Goal: Task Accomplishment & Management: Use online tool/utility

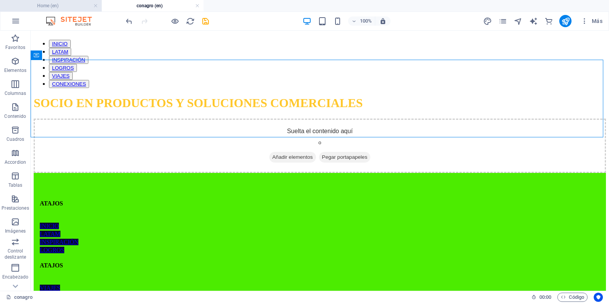
click at [60, 5] on h4 "Home (en)" at bounding box center [51, 6] width 102 height 8
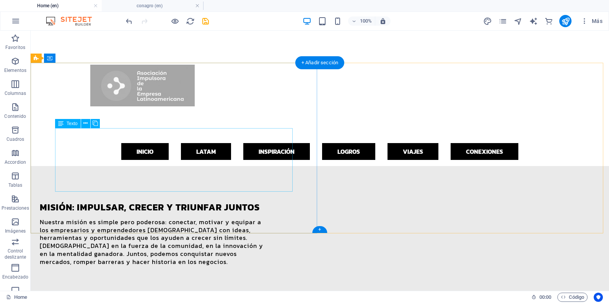
scroll to position [673, 0]
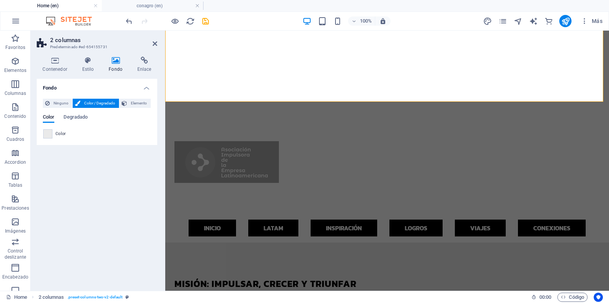
scroll to position [691, 0]
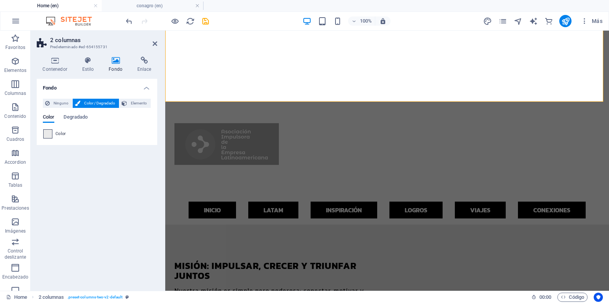
click at [50, 137] on span at bounding box center [48, 134] width 8 height 8
type input "#eaeaea"
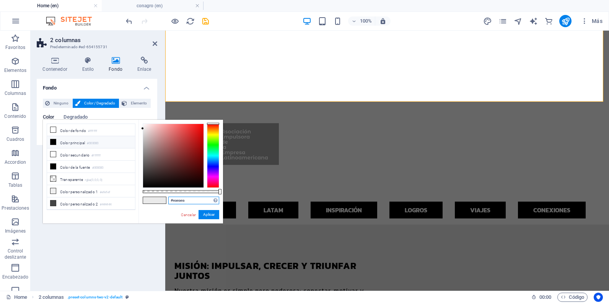
click at [175, 201] on input "#eaeaea" at bounding box center [193, 201] width 51 height 8
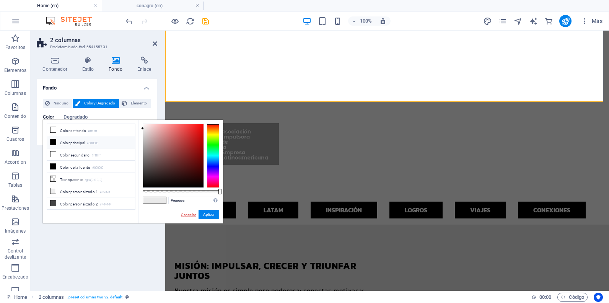
click at [189, 215] on link "Cancelar" at bounding box center [188, 215] width 16 height 6
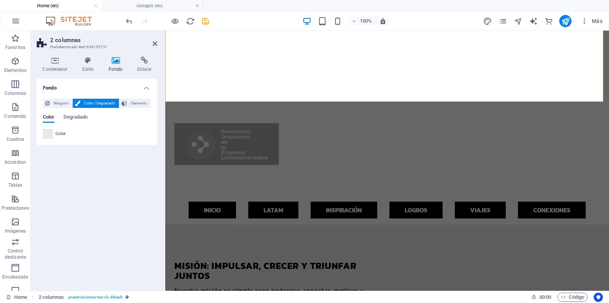
click at [150, 43] on h2 "2 columnas" at bounding box center [103, 40] width 107 height 7
drag, startPoint x: 155, startPoint y: 43, endPoint x: 127, endPoint y: 3, distance: 48.5
click at [155, 43] on icon at bounding box center [155, 44] width 5 height 6
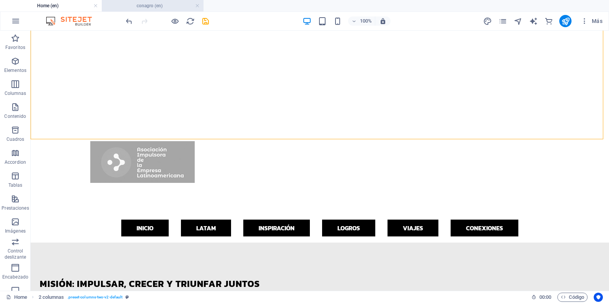
click at [159, 6] on h4 "conagro (en)" at bounding box center [153, 6] width 102 height 8
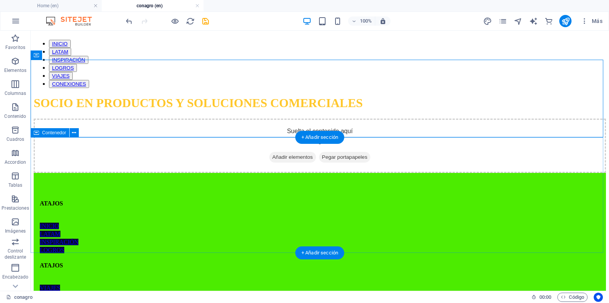
click at [57, 173] on div "Suelta el contenido aquí o Añadir elementos Pegar portapapeles" at bounding box center [320, 146] width 572 height 54
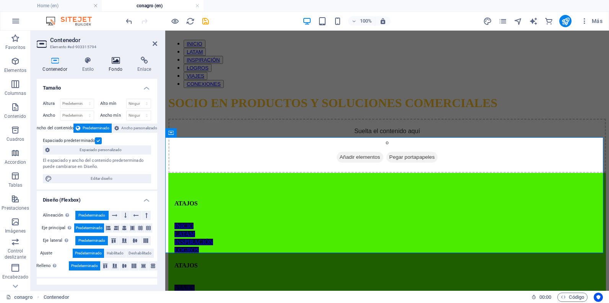
click at [107, 66] on h4 "Fondo" at bounding box center [117, 65] width 29 height 16
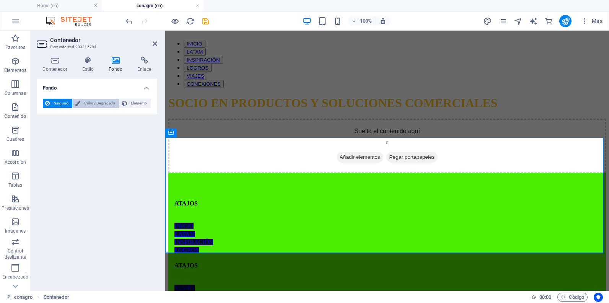
click at [77, 101] on icon at bounding box center [77, 103] width 5 height 9
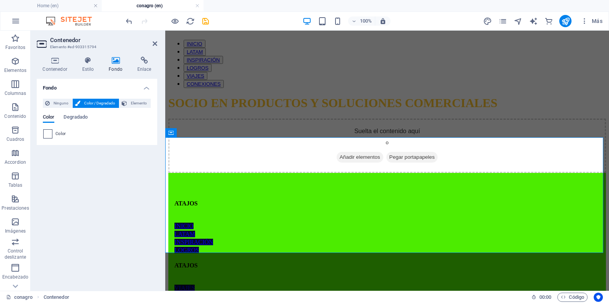
click at [47, 132] on span at bounding box center [48, 134] width 8 height 8
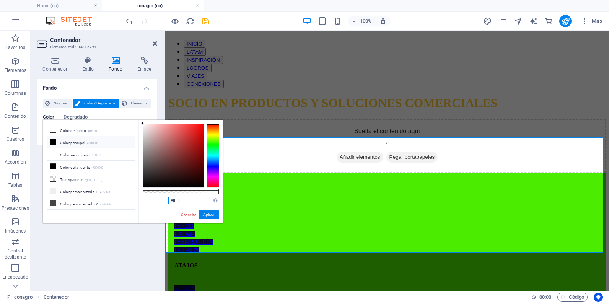
click at [174, 202] on input "#ffffff" at bounding box center [193, 201] width 51 height 8
paste input "eaeaea"
type input "#eaeaea"
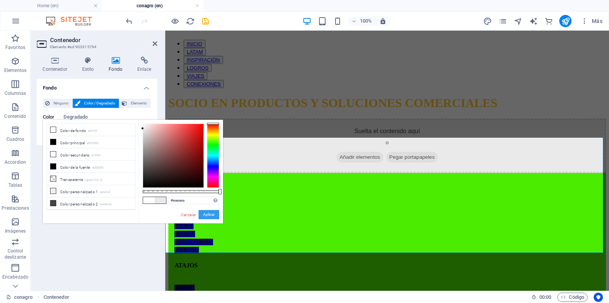
click at [199, 215] on button "Aplicar" at bounding box center [209, 214] width 21 height 9
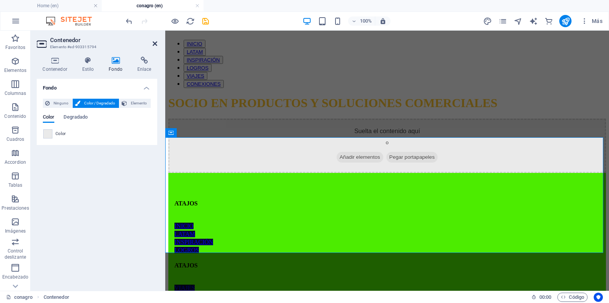
click at [155, 46] on icon at bounding box center [155, 44] width 5 height 6
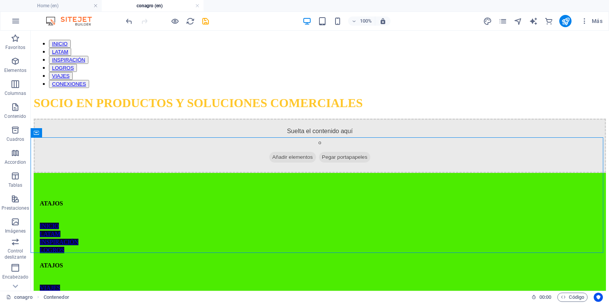
click at [0, 0] on div "100% Más" at bounding box center [0, 0] width 0 height 0
click at [0, 0] on icon "save" at bounding box center [0, 0] width 0 height 0
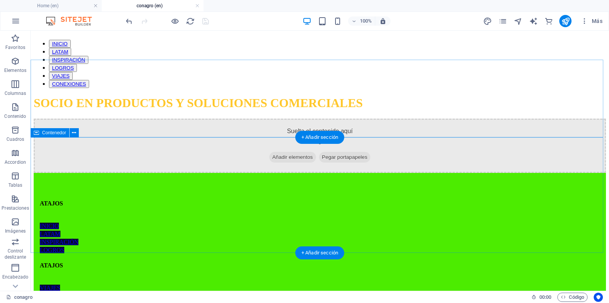
click at [283, 163] on span "Añadir elementos" at bounding box center [292, 157] width 47 height 11
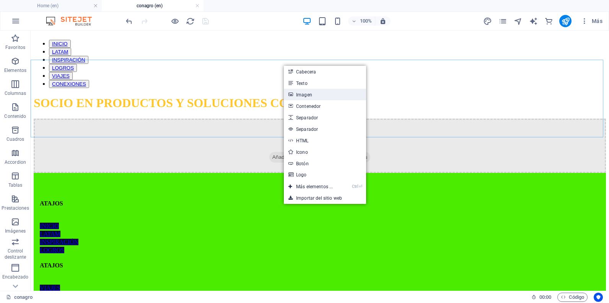
click at [310, 99] on link "Imagen" at bounding box center [325, 94] width 82 height 11
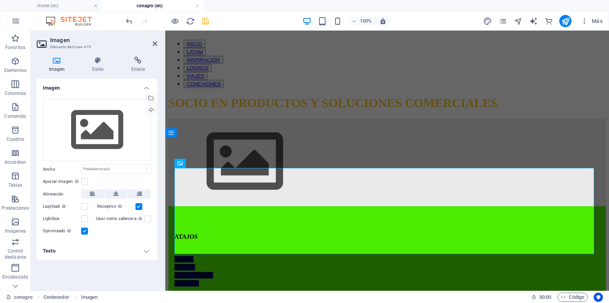
click at [84, 232] on label at bounding box center [84, 231] width 7 height 7
click at [0, 0] on input "Optimizado Las imágenes se comprimen para así mejorar la velocidad de las págin…" at bounding box center [0, 0] width 0 height 0
click at [153, 112] on div "Cargar" at bounding box center [150, 110] width 11 height 11
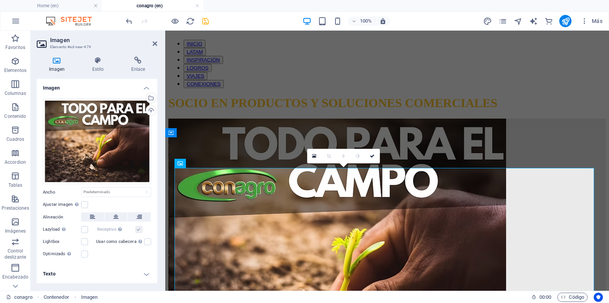
click at [78, 256] on label "Optimizado Las imágenes se comprimen para así mejorar la velocidad de las págin…" at bounding box center [62, 253] width 38 height 9
click at [0, 0] on input "Optimizado Las imágenes se comprimen para así mejorar la velocidad de las págin…" at bounding box center [0, 0] width 0 height 0
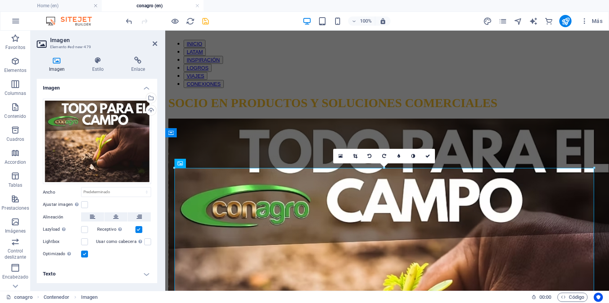
click at [86, 256] on label at bounding box center [84, 254] width 7 height 7
click at [0, 0] on input "Optimizado Las imágenes se comprimen para así mejorar la velocidad de las págin…" at bounding box center [0, 0] width 0 height 0
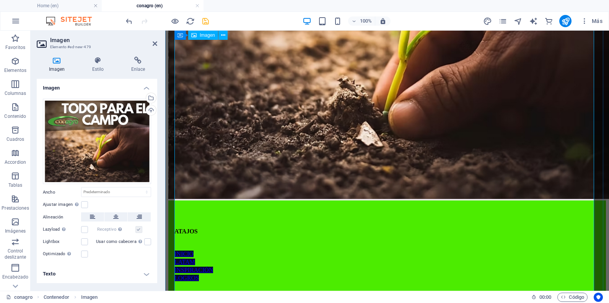
scroll to position [306, 0]
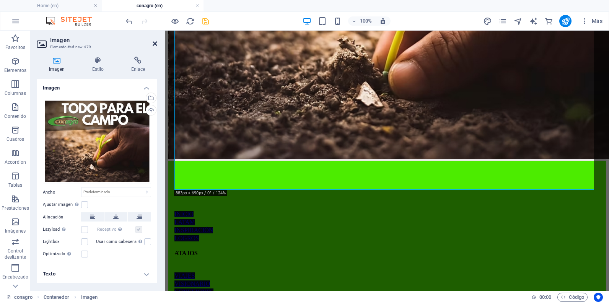
click at [155, 46] on icon at bounding box center [155, 44] width 5 height 6
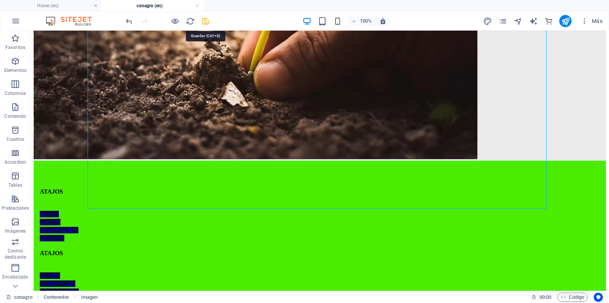
drag, startPoint x: 210, startPoint y: 18, endPoint x: 186, endPoint y: 2, distance: 28.8
click at [210, 18] on icon "save" at bounding box center [205, 21] width 9 height 9
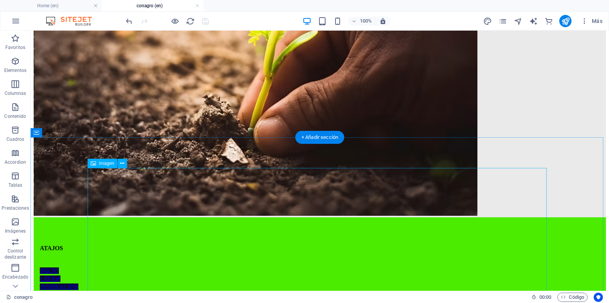
scroll to position [268, 0]
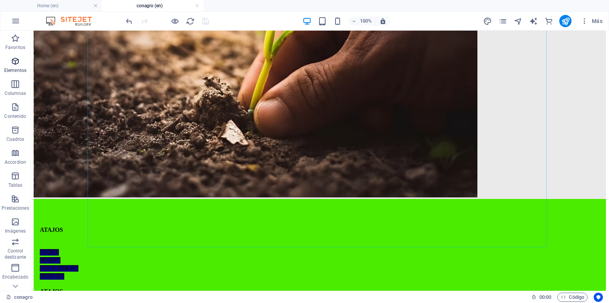
click at [0, 0] on span "Elementos" at bounding box center [0, 0] width 0 height 0
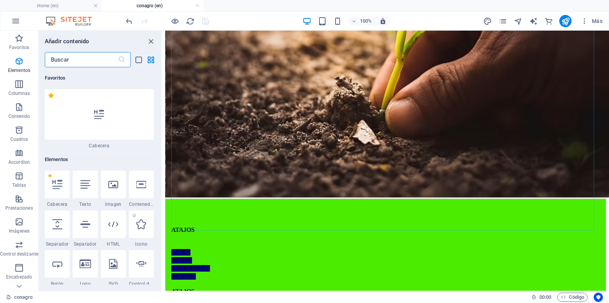
scroll to position [82, 0]
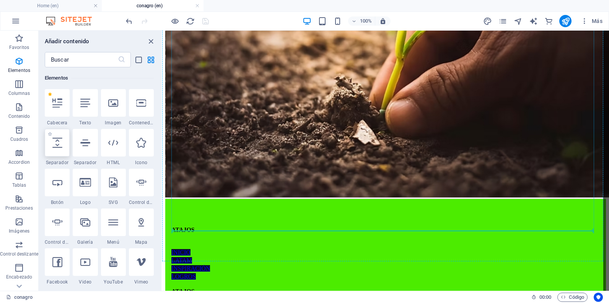
select select "px"
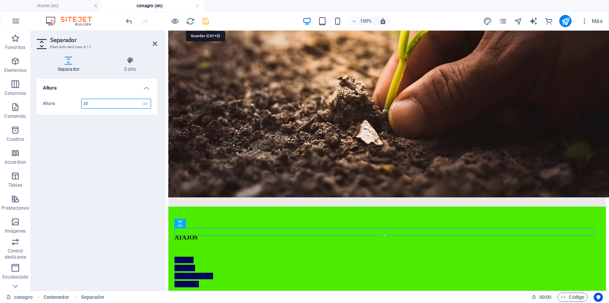
type input "20"
click at [204, 25] on icon "save" at bounding box center [205, 21] width 9 height 9
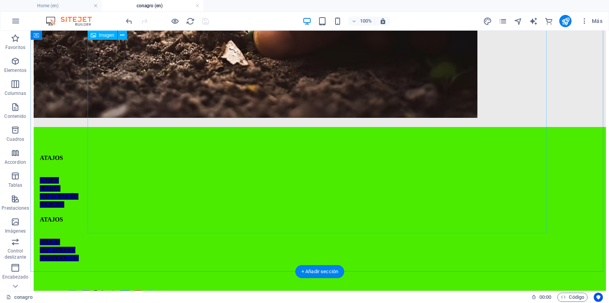
scroll to position [411, 0]
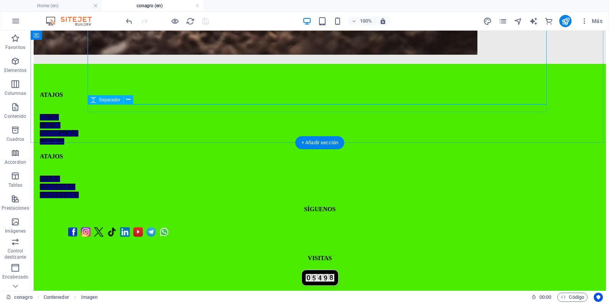
click at [187, 64] on div at bounding box center [320, 60] width 572 height 8
click at [185, 64] on div at bounding box center [320, 60] width 572 height 8
click at [261, 64] on div at bounding box center [320, 60] width 572 height 8
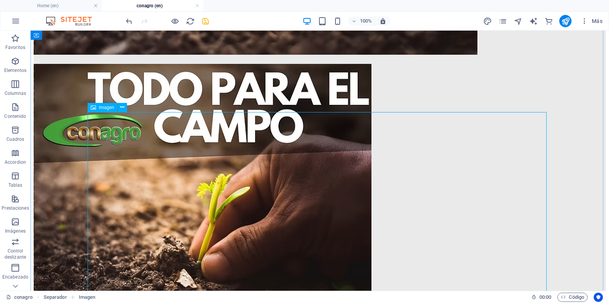
click at [321, 151] on figure at bounding box center [320, 197] width 572 height 266
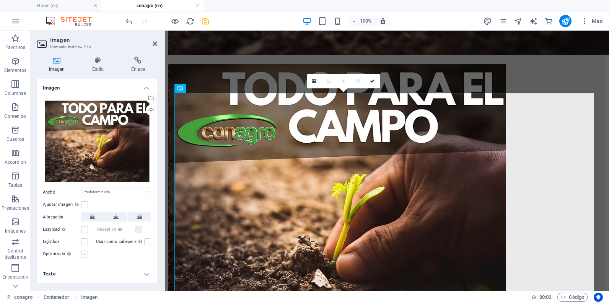
click at [83, 256] on label at bounding box center [84, 254] width 7 height 7
click at [0, 0] on input "Optimizado Las imágenes se comprimen para así mejorar la velocidad de las págin…" at bounding box center [0, 0] width 0 height 0
click at [83, 256] on label at bounding box center [84, 254] width 7 height 7
click at [0, 0] on input "Optimizado Las imágenes se comprimen para así mejorar la velocidad de las págin…" at bounding box center [0, 0] width 0 height 0
click at [83, 256] on label at bounding box center [84, 254] width 7 height 7
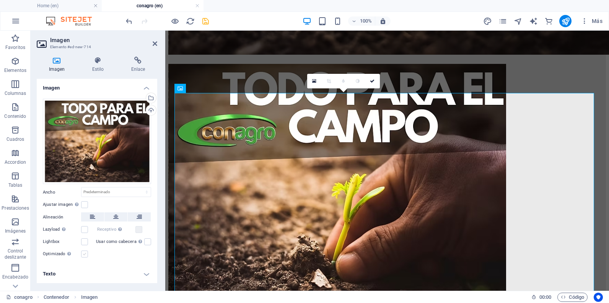
click at [0, 0] on input "Optimizado Las imágenes se comprimen para así mejorar la velocidad de las págin…" at bounding box center [0, 0] width 0 height 0
click at [83, 256] on label at bounding box center [84, 254] width 7 height 7
click at [0, 0] on input "Optimizado Las imágenes se comprimen para así mejorar la velocidad de las págin…" at bounding box center [0, 0] width 0 height 0
click at [83, 256] on label at bounding box center [84, 254] width 7 height 7
click at [0, 0] on input "Optimizado Las imágenes se comprimen para así mejorar la velocidad de las págin…" at bounding box center [0, 0] width 0 height 0
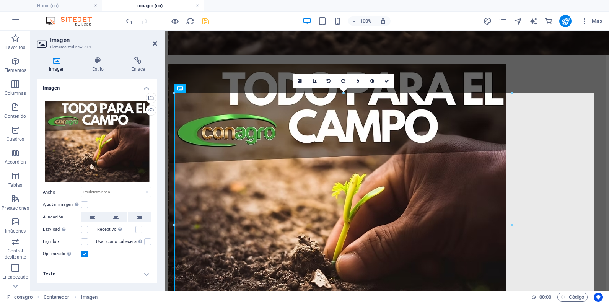
click at [83, 256] on label at bounding box center [84, 254] width 7 height 7
click at [0, 0] on input "Optimizado Las imágenes se comprimen para así mejorar la velocidad de las págin…" at bounding box center [0, 0] width 0 height 0
click at [83, 256] on label at bounding box center [84, 254] width 7 height 7
click at [0, 0] on input "Optimizado Las imágenes se comprimen para así mejorar la velocidad de las págin…" at bounding box center [0, 0] width 0 height 0
click at [83, 256] on label at bounding box center [84, 254] width 7 height 7
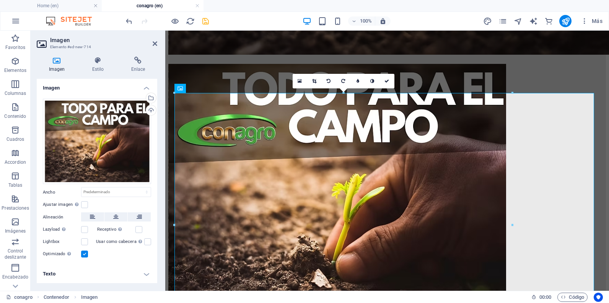
click at [0, 0] on input "Optimizado Las imágenes se comprimen para así mejorar la velocidad de las págin…" at bounding box center [0, 0] width 0 height 0
click at [83, 256] on label at bounding box center [84, 254] width 7 height 7
click at [0, 0] on input "Optimizado Las imágenes se comprimen para así mejorar la velocidad de las págin…" at bounding box center [0, 0] width 0 height 0
click at [83, 256] on label at bounding box center [84, 254] width 7 height 7
click at [0, 0] on input "Optimizado Las imágenes se comprimen para así mejorar la velocidad de las págin…" at bounding box center [0, 0] width 0 height 0
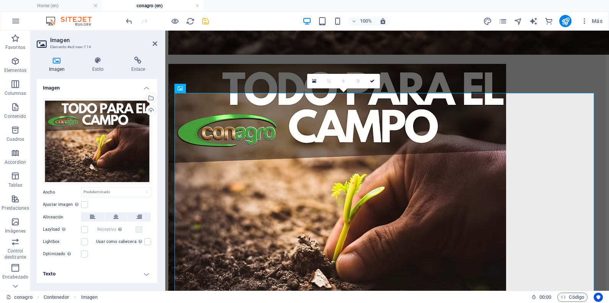
click at [157, 42] on aside "Imagen Elemento #ed-new-714 Imagen Estilo Enlace Imagen Arrastra archivos aquí,…" at bounding box center [98, 161] width 135 height 260
click at [156, 43] on icon at bounding box center [155, 44] width 5 height 6
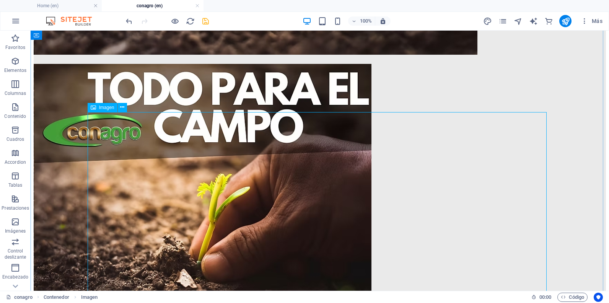
click at [112, 107] on span "Imagen" at bounding box center [106, 107] width 15 height 5
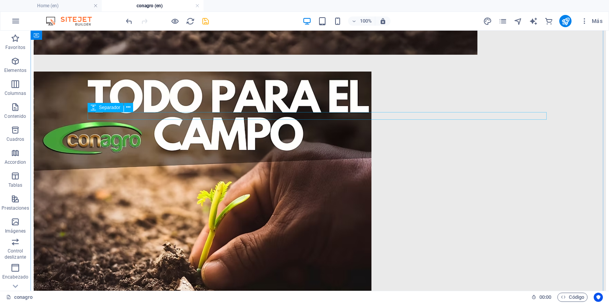
click at [138, 72] on div at bounding box center [320, 68] width 572 height 8
click at [139, 72] on div at bounding box center [320, 68] width 572 height 8
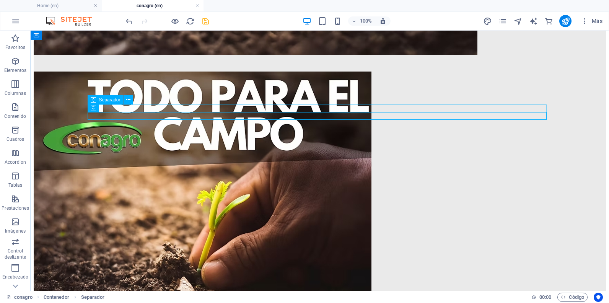
click at [142, 64] on div at bounding box center [320, 60] width 572 height 8
click at [141, 72] on div at bounding box center [320, 68] width 572 height 8
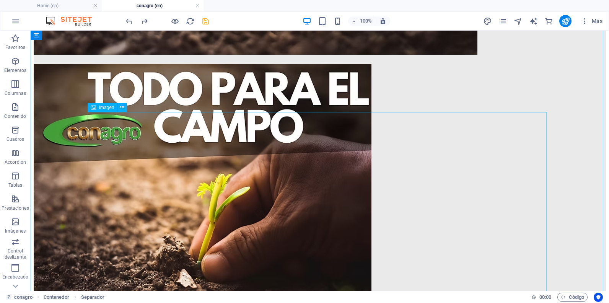
click at [144, 118] on figure at bounding box center [320, 197] width 572 height 266
click at [107, 107] on span "Imagen" at bounding box center [106, 107] width 15 height 5
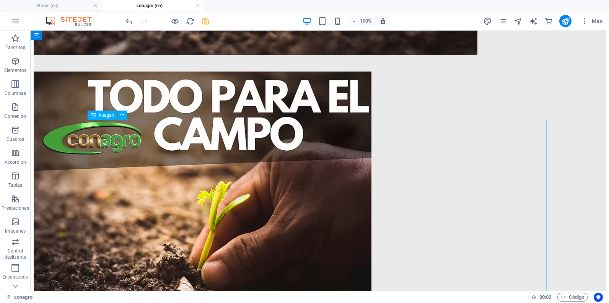
click at [110, 117] on span "Imagen" at bounding box center [106, 115] width 15 height 5
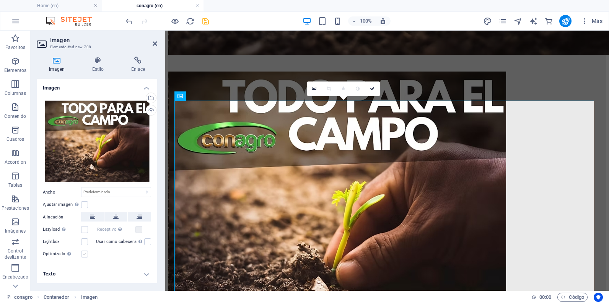
click at [86, 253] on label at bounding box center [84, 254] width 7 height 7
click at [0, 0] on input "Optimizado Las imágenes se comprimen para así mejorar la velocidad de las págin…" at bounding box center [0, 0] width 0 height 0
click at [86, 253] on label at bounding box center [84, 254] width 7 height 7
click at [0, 0] on input "Optimizado Las imágenes se comprimen para así mejorar la velocidad de las págin…" at bounding box center [0, 0] width 0 height 0
click at [86, 253] on label at bounding box center [84, 254] width 7 height 7
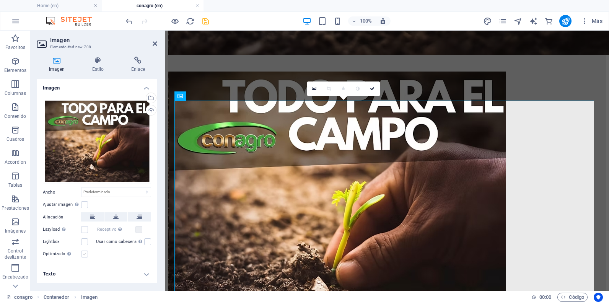
click at [0, 0] on input "Optimizado Las imágenes se comprimen para así mejorar la velocidad de las págin…" at bounding box center [0, 0] width 0 height 0
click at [87, 253] on label at bounding box center [84, 254] width 7 height 7
click at [0, 0] on input "Optimizado Las imágenes se comprimen para así mejorar la velocidad de las págin…" at bounding box center [0, 0] width 0 height 0
click at [87, 253] on label at bounding box center [84, 254] width 7 height 7
click at [0, 0] on input "Optimizado Las imágenes se comprimen para así mejorar la velocidad de las págin…" at bounding box center [0, 0] width 0 height 0
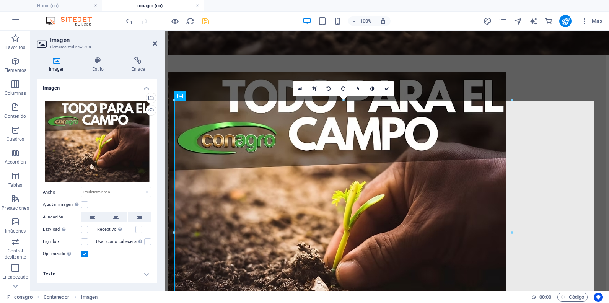
click at [87, 253] on label at bounding box center [84, 254] width 7 height 7
click at [0, 0] on input "Optimizado Las imágenes se comprimen para así mejorar la velocidad de las págin…" at bounding box center [0, 0] width 0 height 0
click at [87, 253] on label at bounding box center [84, 254] width 7 height 7
click at [0, 0] on input "Optimizado Las imágenes se comprimen para así mejorar la velocidad de las págin…" at bounding box center [0, 0] width 0 height 0
click at [87, 253] on label at bounding box center [84, 254] width 7 height 7
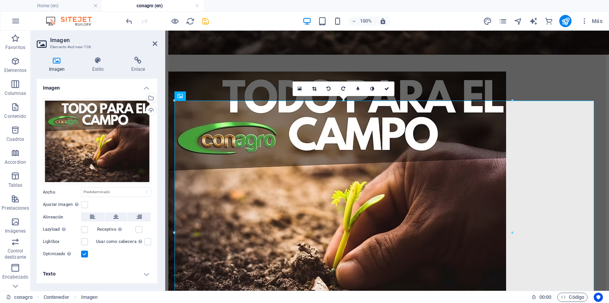
click at [0, 0] on input "Optimizado Las imágenes se comprimen para así mejorar la velocidad de las págin…" at bounding box center [0, 0] width 0 height 0
click at [87, 253] on label at bounding box center [84, 254] width 7 height 7
click at [0, 0] on input "Optimizado Las imágenes se comprimen para así mejorar la velocidad de las págin…" at bounding box center [0, 0] width 0 height 0
click at [87, 253] on label at bounding box center [84, 254] width 7 height 7
click at [0, 0] on input "Optimizado Las imágenes se comprimen para así mejorar la velocidad de las págin…" at bounding box center [0, 0] width 0 height 0
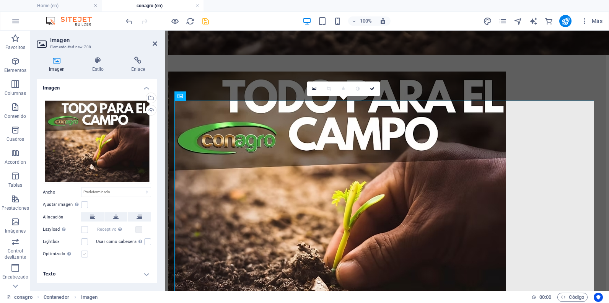
click at [87, 253] on label at bounding box center [84, 254] width 7 height 7
click at [0, 0] on input "Optimizado Las imágenes se comprimen para así mejorar la velocidad de las págin…" at bounding box center [0, 0] width 0 height 0
click at [87, 253] on label at bounding box center [84, 254] width 7 height 7
click at [0, 0] on input "Optimizado Las imágenes se comprimen para así mejorar la velocidad de las págin…" at bounding box center [0, 0] width 0 height 0
click at [154, 41] on icon at bounding box center [155, 44] width 5 height 6
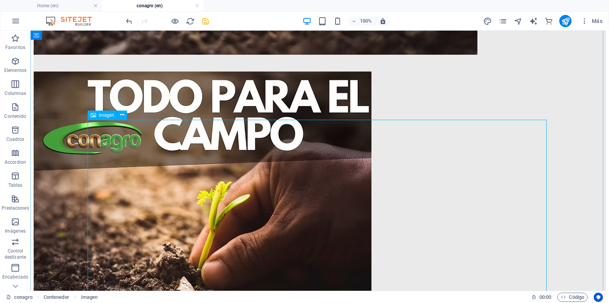
click at [103, 117] on span "Imagen" at bounding box center [106, 115] width 15 height 5
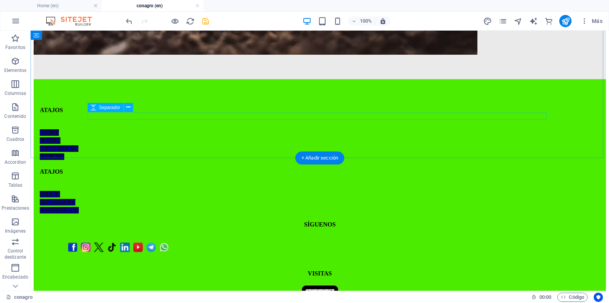
click at [135, 72] on div at bounding box center [320, 68] width 572 height 8
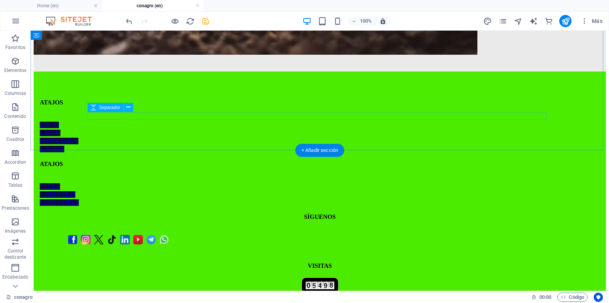
click at [171, 72] on div at bounding box center [320, 68] width 572 height 8
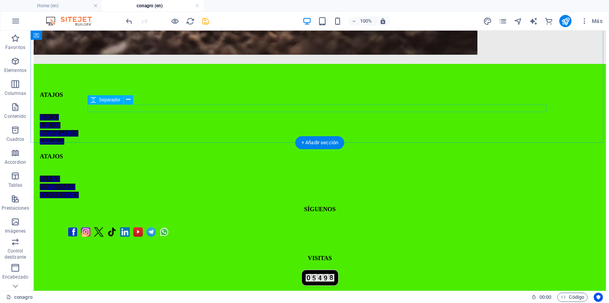
click at [177, 64] on div at bounding box center [320, 60] width 572 height 8
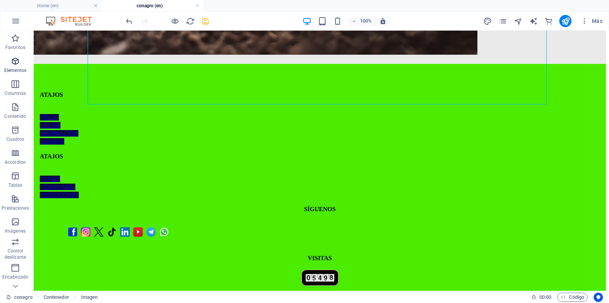
click at [0, 0] on p "Elementos" at bounding box center [0, 0] width 0 height 0
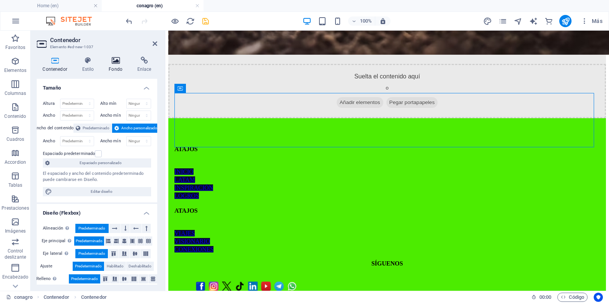
click at [121, 64] on h4 "Fondo" at bounding box center [117, 65] width 29 height 16
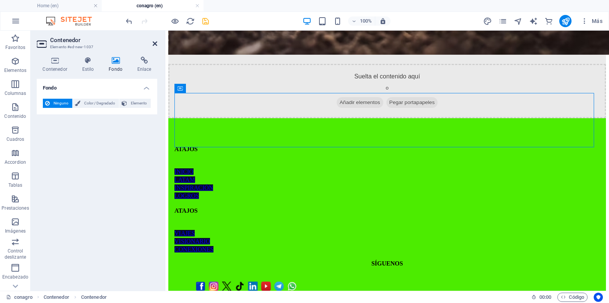
click at [156, 41] on icon at bounding box center [155, 44] width 5 height 6
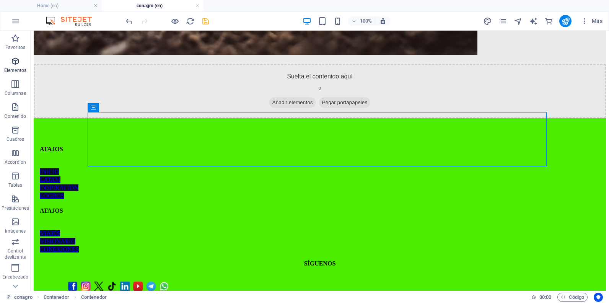
click at [0, 0] on p "Elementos" at bounding box center [0, 0] width 0 height 0
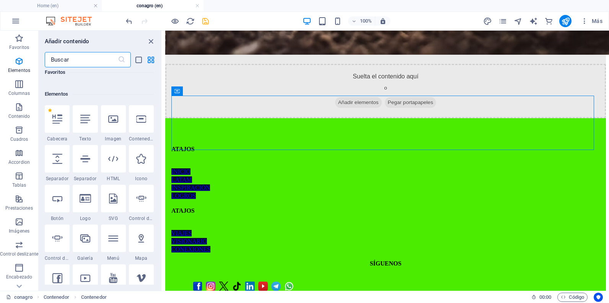
scroll to position [82, 0]
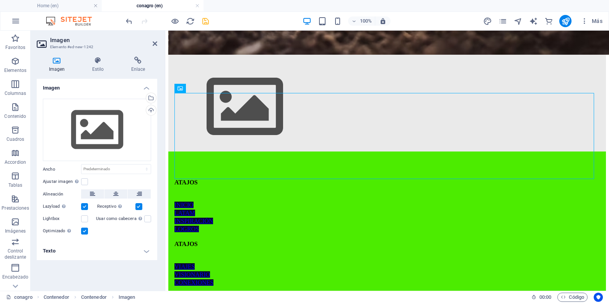
click at [82, 205] on label at bounding box center [84, 206] width 7 height 7
click at [0, 0] on input "Lazyload La carga de imágenes tras la carga de la página mejora la velocidad de…" at bounding box center [0, 0] width 0 height 0
click at [84, 233] on label at bounding box center [84, 231] width 7 height 7
click at [0, 0] on input "Optimizado Las imágenes se comprimen para así mejorar la velocidad de las págin…" at bounding box center [0, 0] width 0 height 0
click at [151, 108] on div "Cargar" at bounding box center [150, 110] width 11 height 11
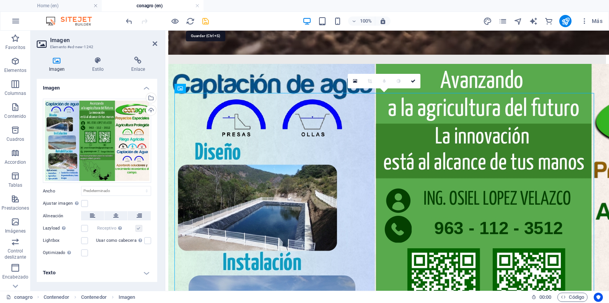
click at [204, 23] on icon "save" at bounding box center [205, 21] width 9 height 9
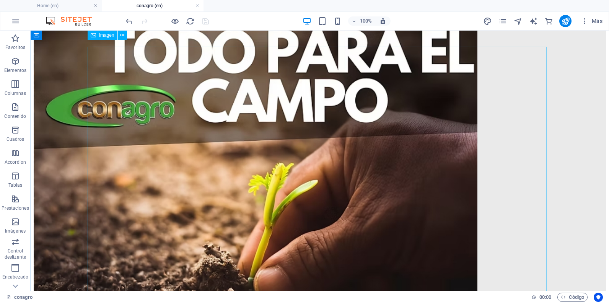
scroll to position [28, 0]
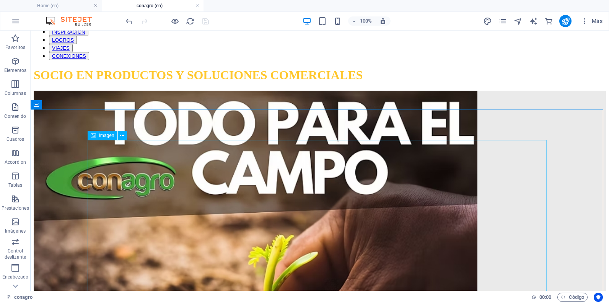
click at [100, 135] on span "Imagen" at bounding box center [106, 135] width 15 height 5
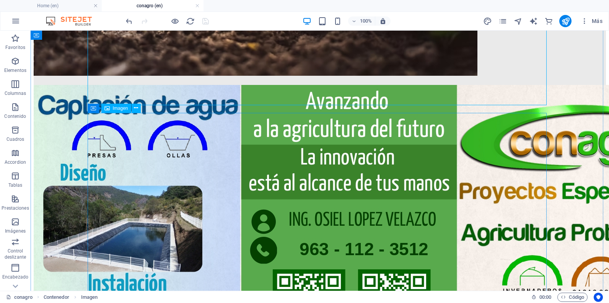
scroll to position [411, 0]
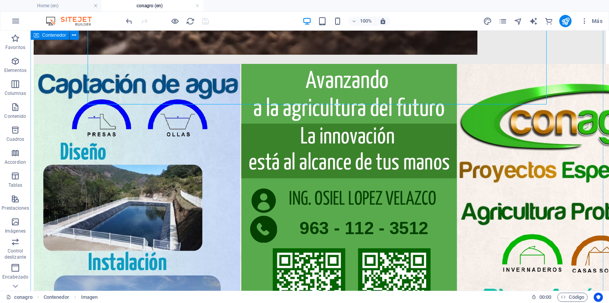
click at [573, 150] on div at bounding box center [320, 130] width 572 height 845
click at [170, 64] on div at bounding box center [320, 60] width 572 height 8
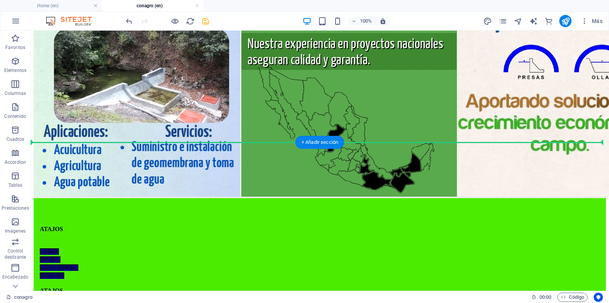
drag, startPoint x: 174, startPoint y: 115, endPoint x: 241, endPoint y: 112, distance: 67.4
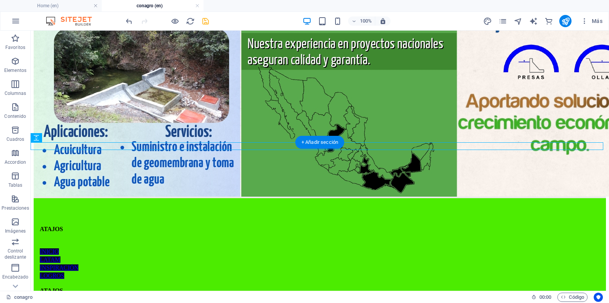
scroll to position [766, 0]
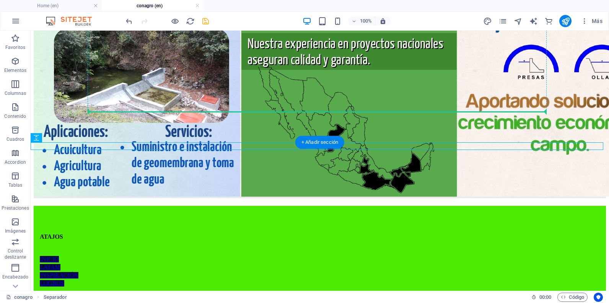
drag, startPoint x: 181, startPoint y: 148, endPoint x: 213, endPoint y: 110, distance: 50.0
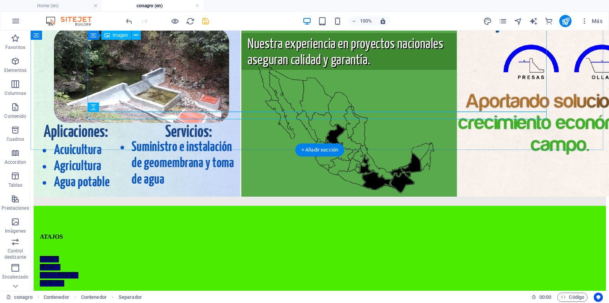
click at [169, 198] on div at bounding box center [320, 202] width 572 height 8
click at [182, 198] on div at bounding box center [320, 202] width 572 height 8
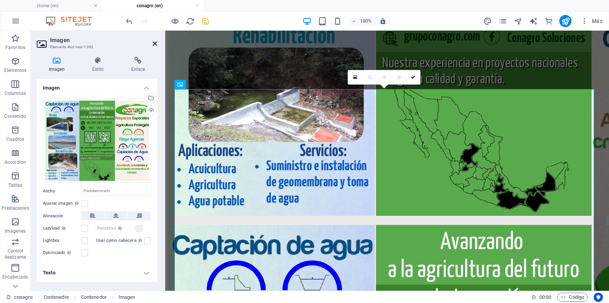
drag, startPoint x: 129, startPoint y: 20, endPoint x: 155, endPoint y: 42, distance: 34.5
click at [155, 42] on icon at bounding box center [155, 44] width 5 height 6
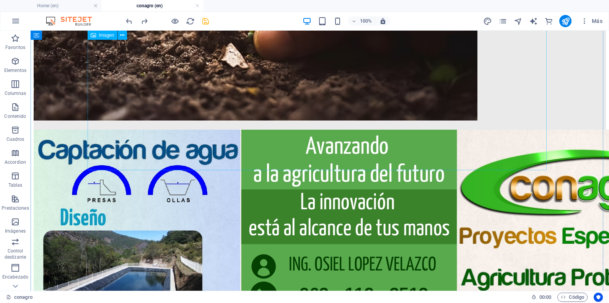
scroll to position [460, 0]
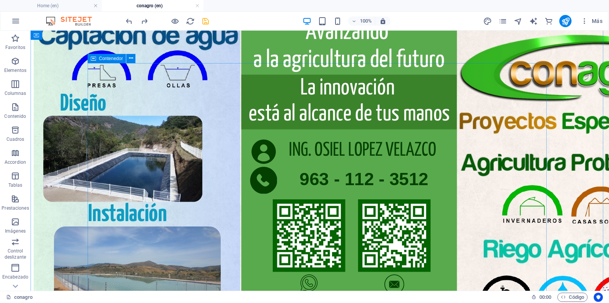
click at [95, 61] on icon at bounding box center [93, 58] width 5 height 9
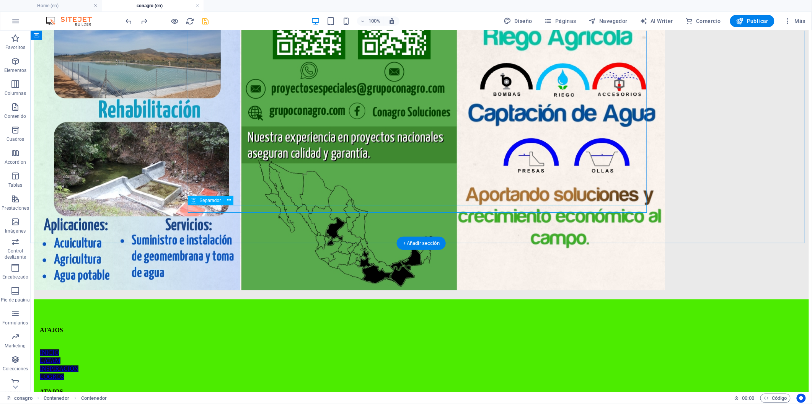
scroll to position [468, 0]
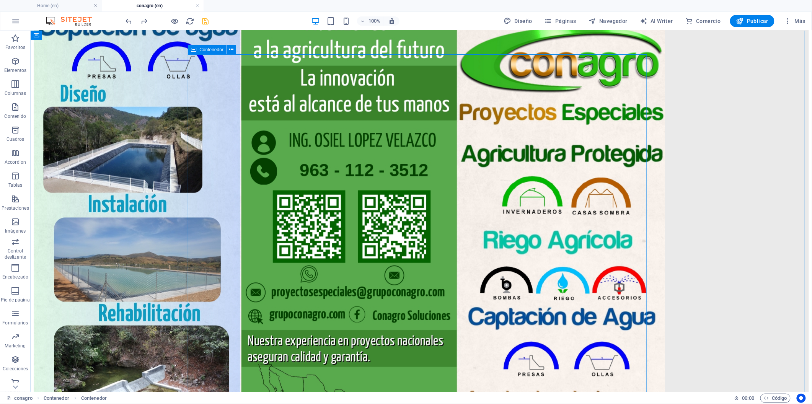
click at [197, 49] on div "Contenedor" at bounding box center [207, 49] width 39 height 9
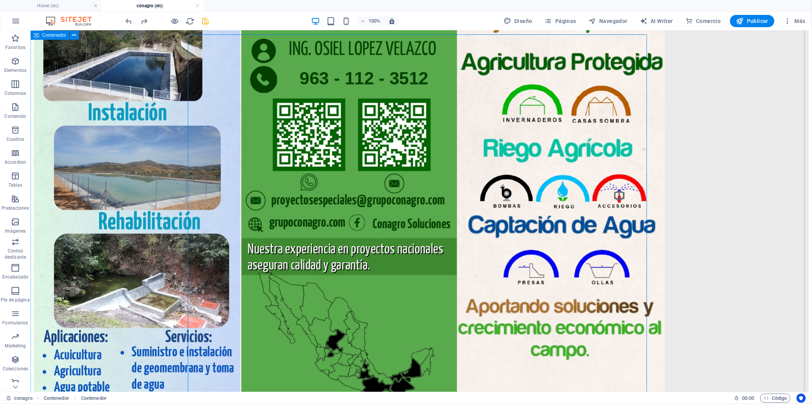
scroll to position [570, 0]
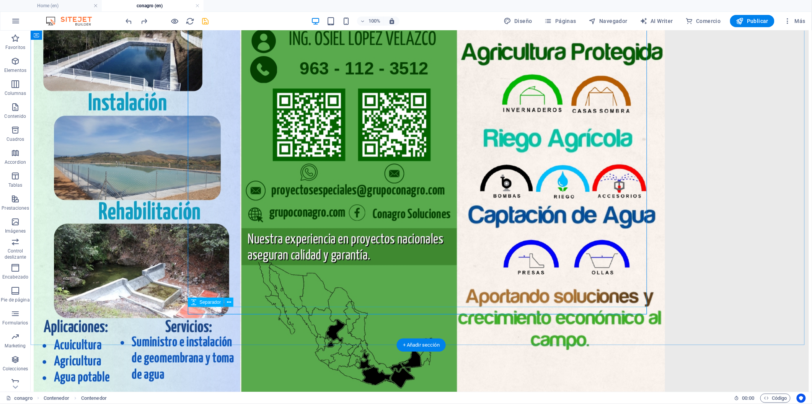
click at [209, 303] on div at bounding box center [420, 397] width 775 height 8
click at [218, 303] on div at bounding box center [420, 397] width 775 height 8
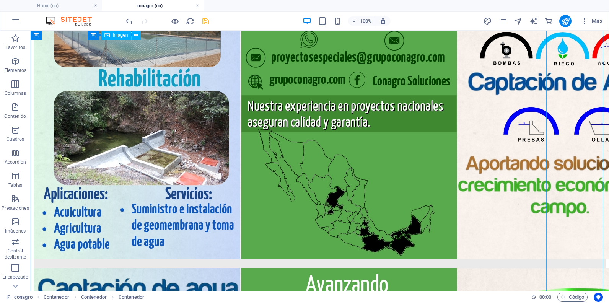
scroll to position [830, 0]
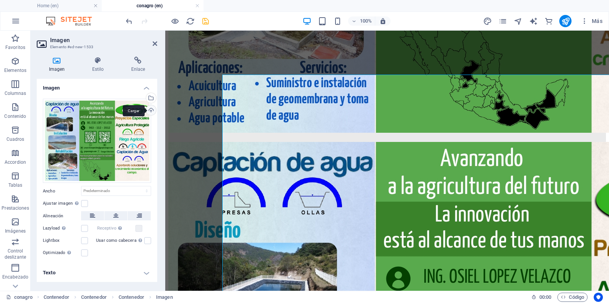
scroll to position [810, 0]
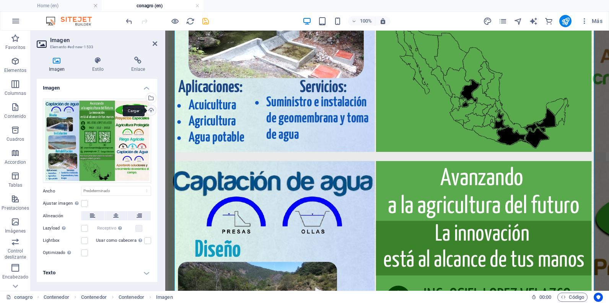
click at [148, 114] on div "Cargar" at bounding box center [150, 110] width 11 height 11
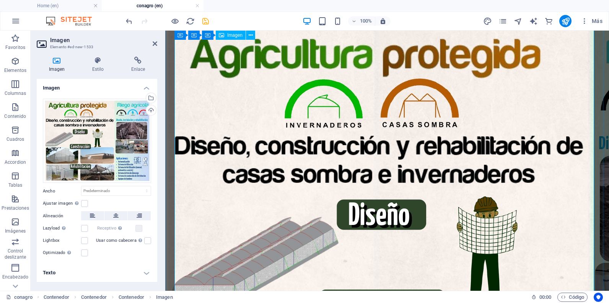
scroll to position [1002, 0]
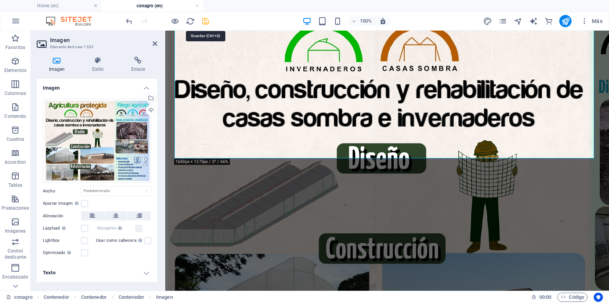
click at [203, 21] on icon "save" at bounding box center [205, 21] width 9 height 9
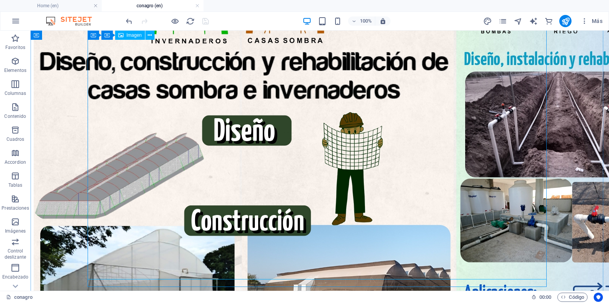
scroll to position [1033, 0]
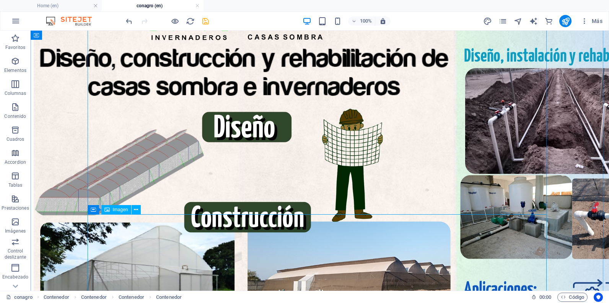
scroll to position [1148, 0]
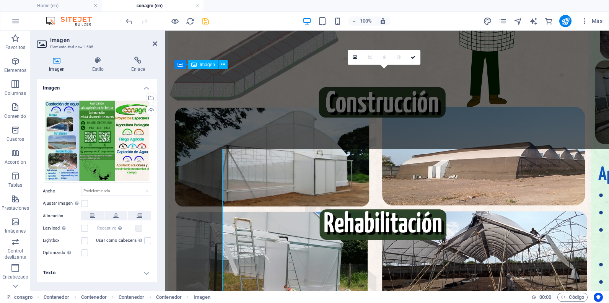
scroll to position [1099, 0]
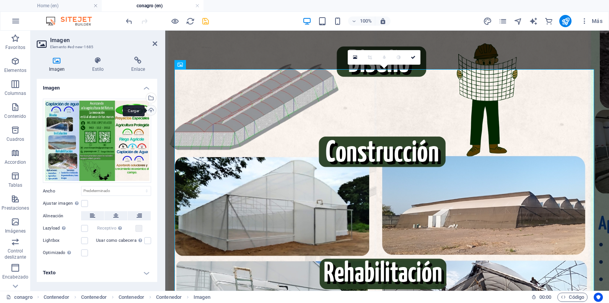
click at [151, 109] on div "Cargar" at bounding box center [150, 110] width 11 height 11
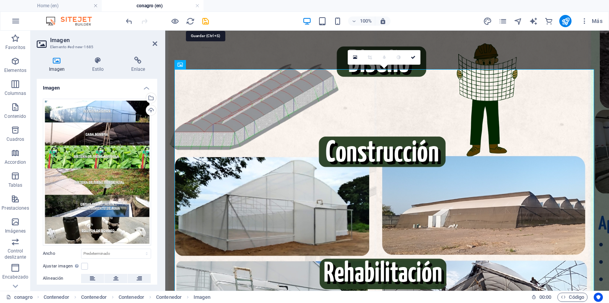
click at [203, 21] on icon "save" at bounding box center [205, 21] width 9 height 9
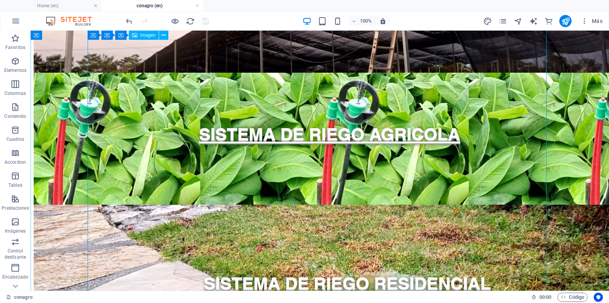
scroll to position [1760, 0]
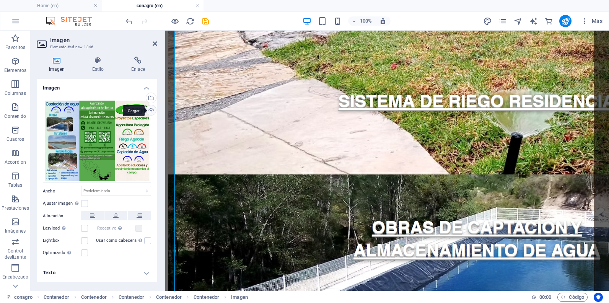
scroll to position [1757, 0]
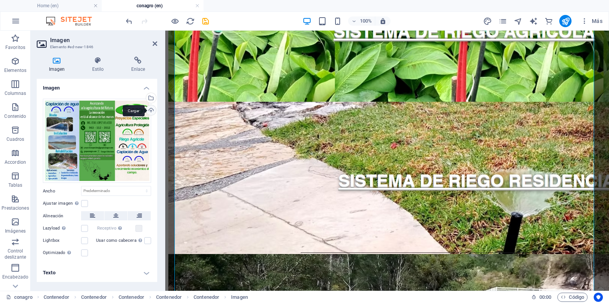
click at [149, 109] on div "Cargar" at bounding box center [150, 110] width 11 height 11
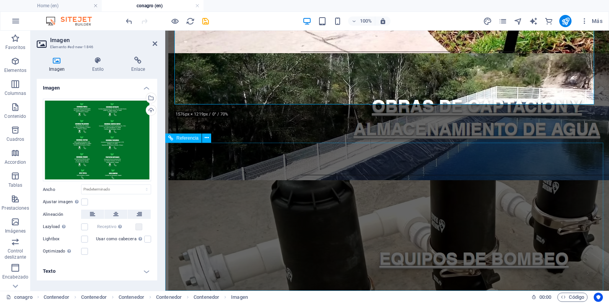
scroll to position [1964, 0]
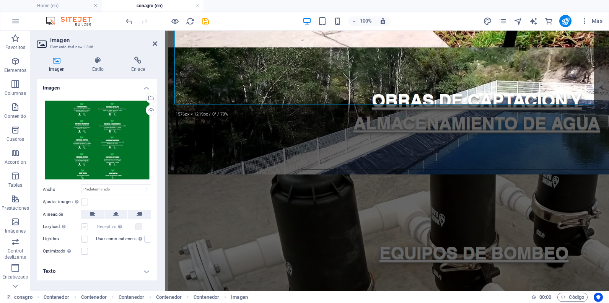
click at [84, 227] on label at bounding box center [84, 226] width 7 height 7
click at [0, 0] on input "Lazyload La carga de imágenes tras la carga de la página mejora la velocidad de…" at bounding box center [0, 0] width 0 height 0
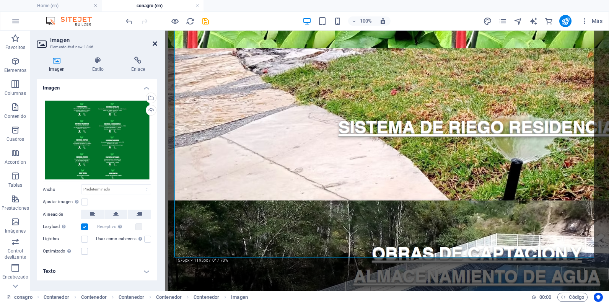
click at [154, 45] on icon at bounding box center [155, 44] width 5 height 6
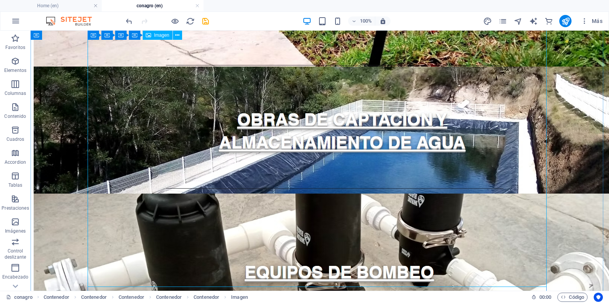
scroll to position [2128, 0]
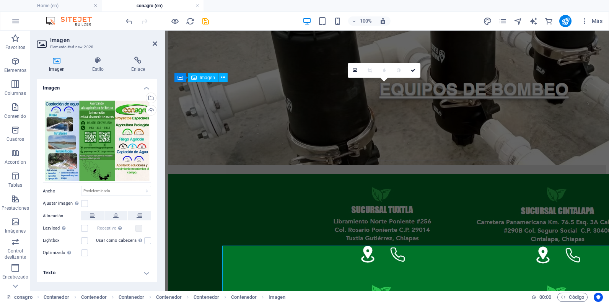
scroll to position [1994, 0]
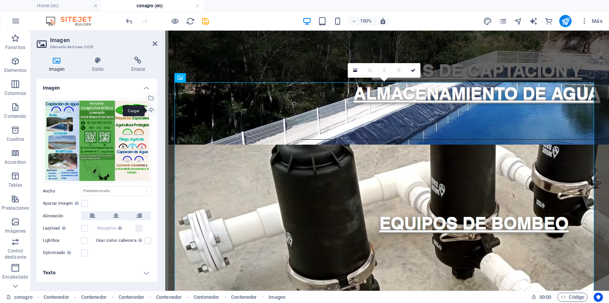
click at [149, 113] on div "Cargar" at bounding box center [150, 110] width 11 height 11
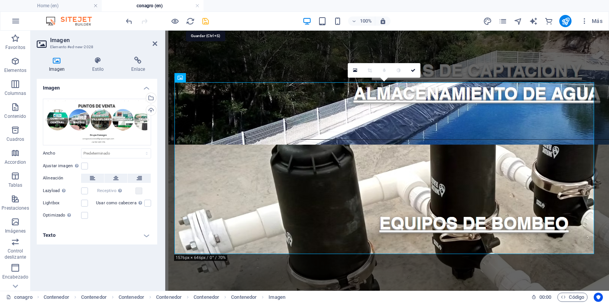
click at [204, 21] on icon "save" at bounding box center [205, 21] width 9 height 9
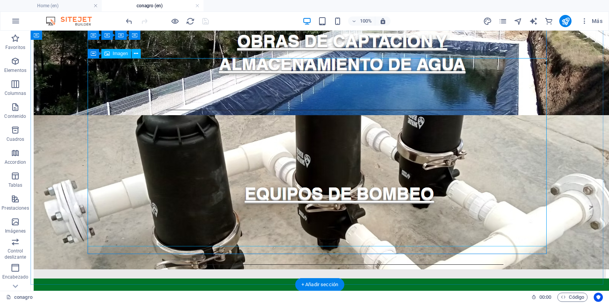
scroll to position [2242, 0]
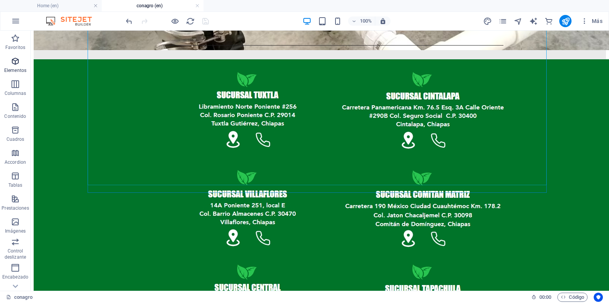
click at [0, 0] on span "Elementos" at bounding box center [0, 0] width 0 height 0
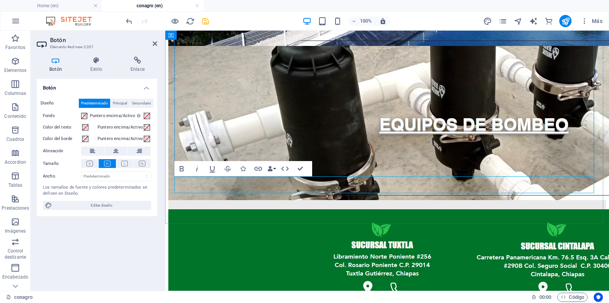
scroll to position [2079, 0]
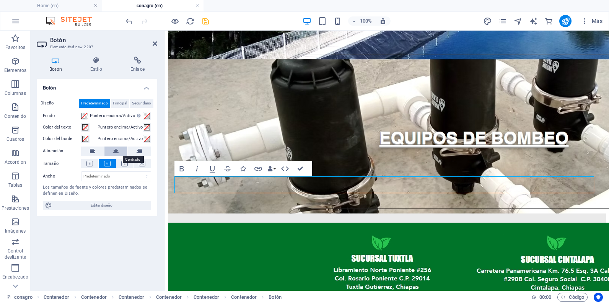
click at [118, 155] on icon at bounding box center [115, 151] width 5 height 9
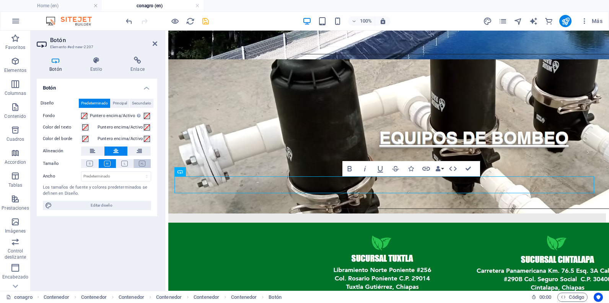
click at [145, 166] on icon at bounding box center [142, 164] width 7 height 6
click at [137, 68] on h4 "Enlace" at bounding box center [137, 65] width 39 height 16
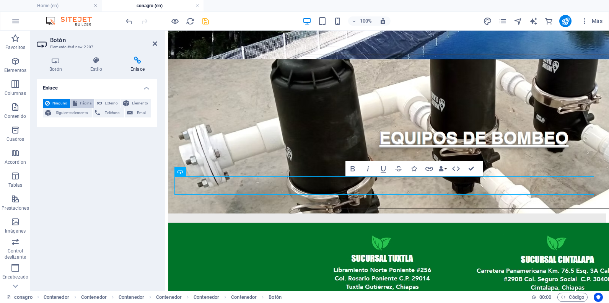
click at [88, 104] on span "Página" at bounding box center [86, 103] width 12 height 9
select select
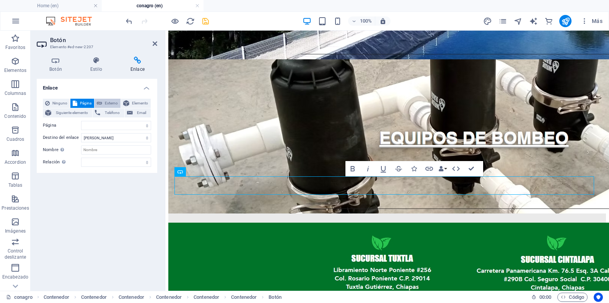
click at [113, 101] on span "Externo" at bounding box center [111, 103] width 14 height 9
select select "blank"
paste input "https://www.grupoconagro.com/"
type input "https://www.grupoconagro.com/"
click at [204, 24] on icon "save" at bounding box center [205, 21] width 9 height 9
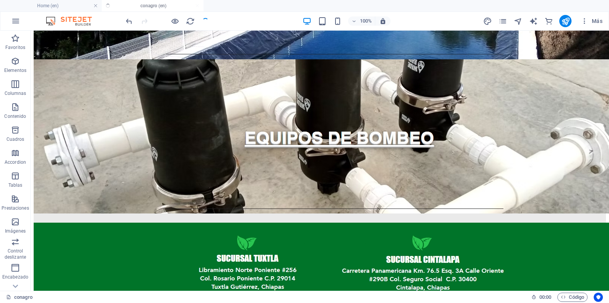
scroll to position [2242, 0]
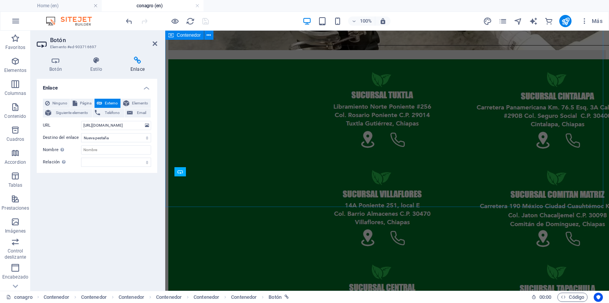
scroll to position [2079, 0]
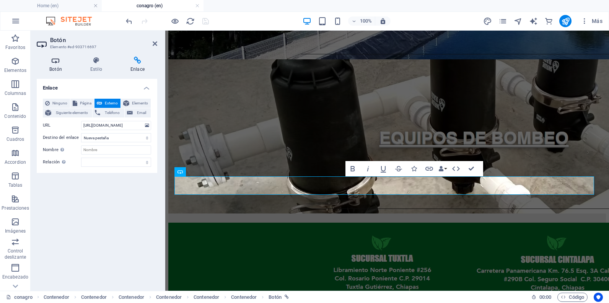
click at [73, 63] on icon at bounding box center [56, 61] width 38 height 8
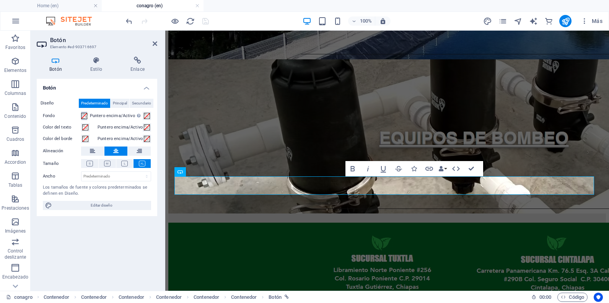
click at [85, 118] on span at bounding box center [84, 116] width 6 height 6
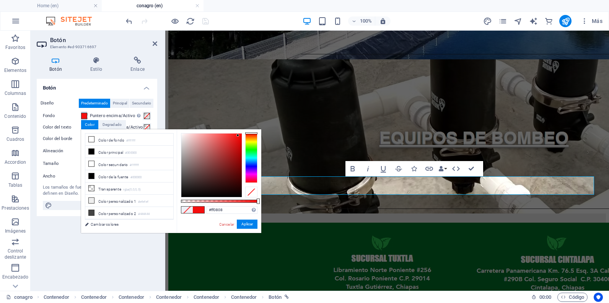
type input "#ff0505"
drag, startPoint x: 235, startPoint y: 156, endPoint x: 240, endPoint y: 130, distance: 26.6
click at [240, 130] on div "#ff0505 Formatos soportados #0852ed rgb(8, 82, 237) rgba(8, 82, 237, 90%) hsv(2…" at bounding box center [219, 236] width 85 height 215
click at [254, 222] on button "Aplicar" at bounding box center [247, 224] width 21 height 9
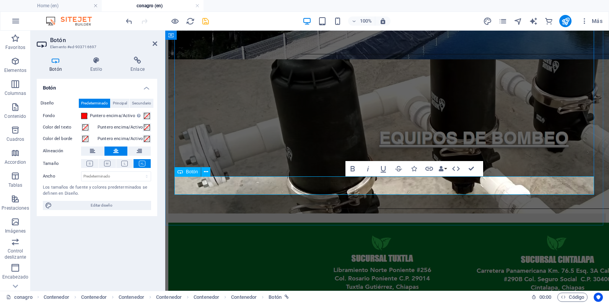
click at [204, 20] on icon "save" at bounding box center [205, 21] width 9 height 9
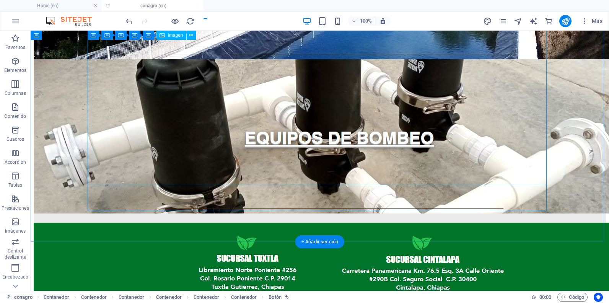
scroll to position [2242, 0]
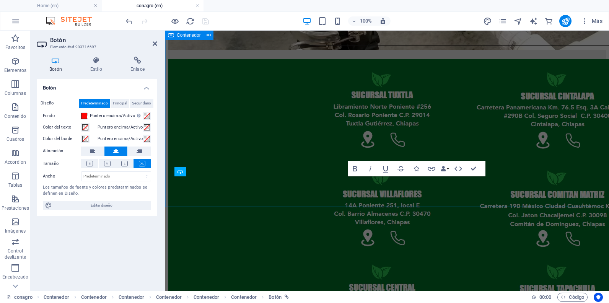
scroll to position [2079, 0]
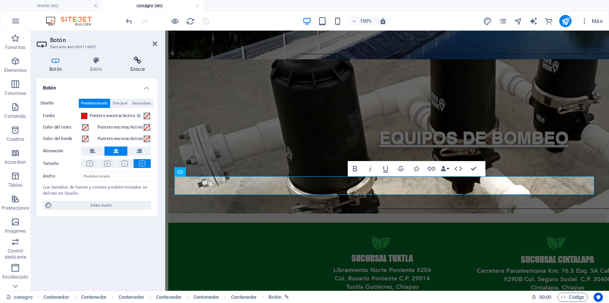
click at [132, 60] on icon at bounding box center [137, 61] width 39 height 8
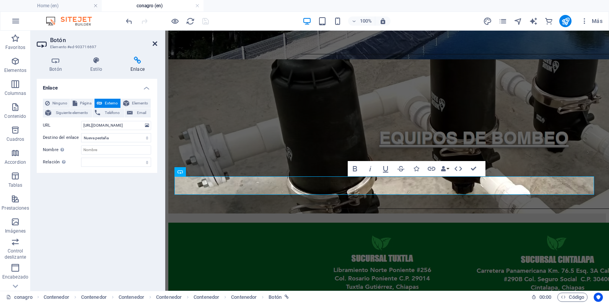
click at [154, 43] on icon at bounding box center [155, 44] width 5 height 6
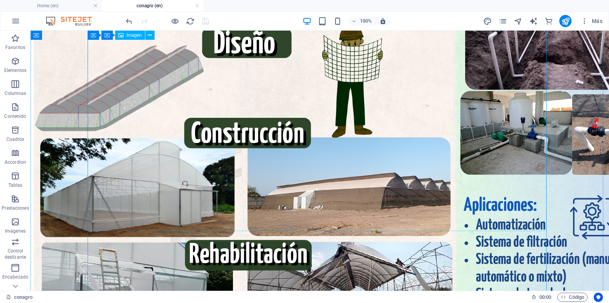
scroll to position [1003, 0]
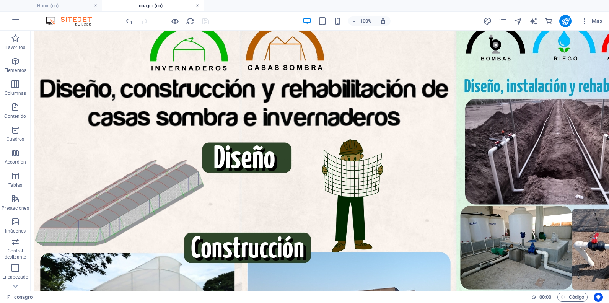
click at [196, 7] on link at bounding box center [197, 5] width 5 height 7
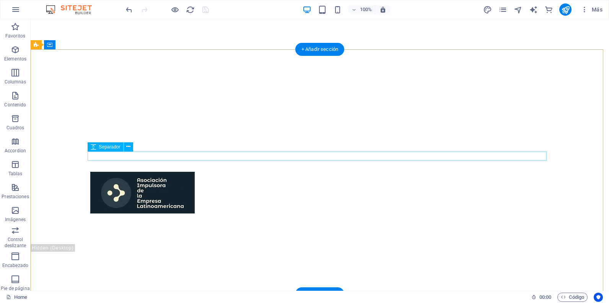
scroll to position [0, 0]
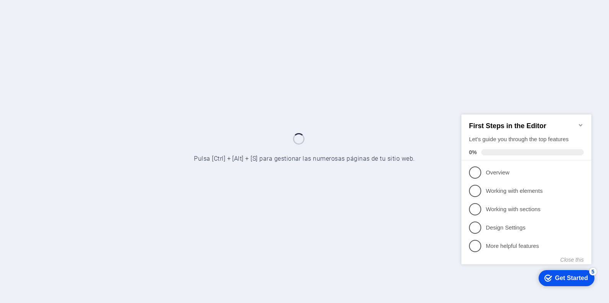
click at [579, 122] on icon "Minimize checklist" at bounding box center [581, 125] width 6 height 6
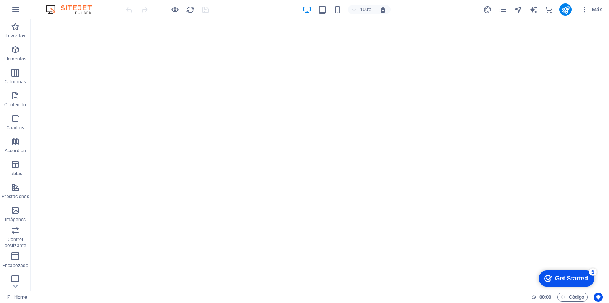
click at [502, 15] on div "Más" at bounding box center [544, 9] width 123 height 12
click at [504, 11] on icon "pages" at bounding box center [503, 9] width 9 height 9
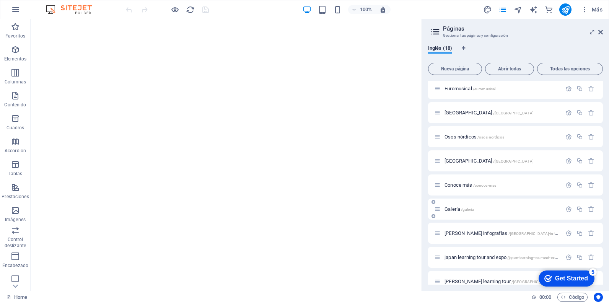
scroll to position [230, 0]
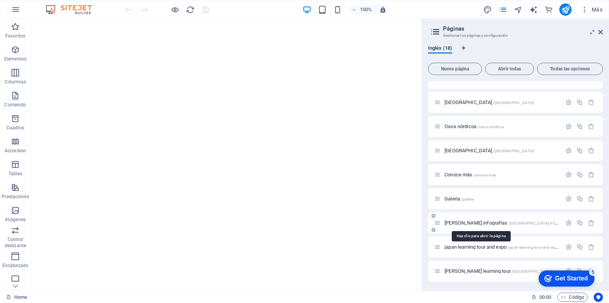
click at [463, 222] on span "Grecia infografías /grecia-infografias" at bounding box center [507, 223] width 124 height 6
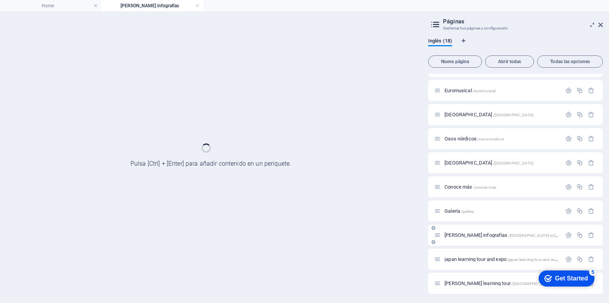
scroll to position [211, 0]
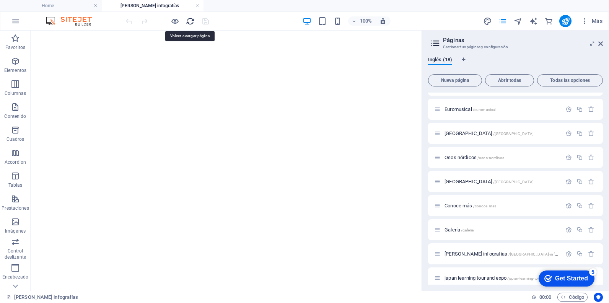
click at [187, 23] on icon "reload" at bounding box center [190, 21] width 9 height 9
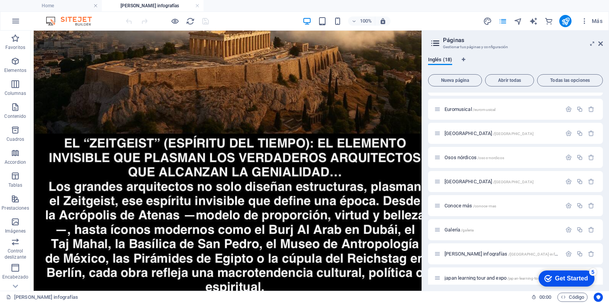
scroll to position [464, 0]
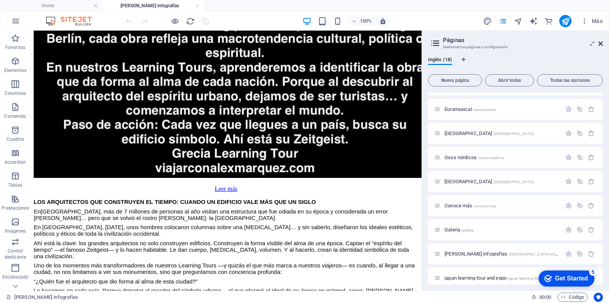
drag, startPoint x: 476, startPoint y: 72, endPoint x: 603, endPoint y: 45, distance: 129.0
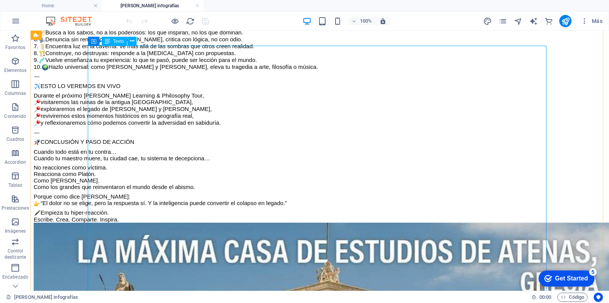
scroll to position [5512, 0]
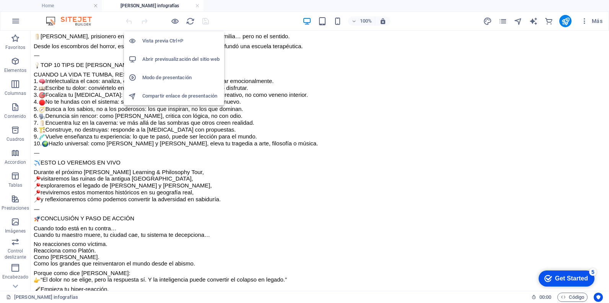
click at [171, 36] on li "Vista previa Ctrl+P" at bounding box center [174, 41] width 100 height 18
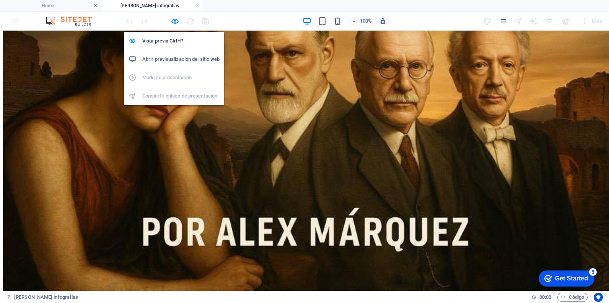
scroll to position [536, 0]
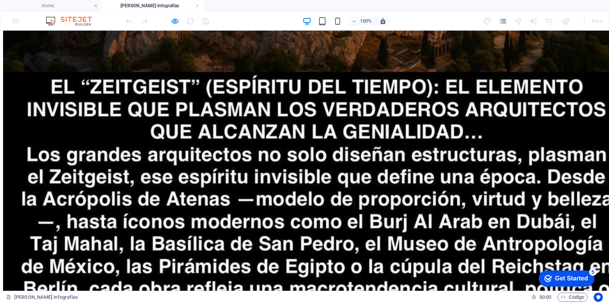
scroll to position [498, 0]
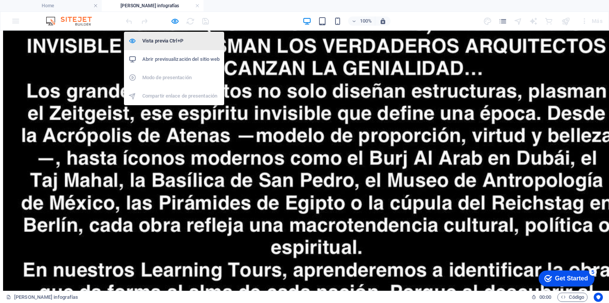
click at [170, 41] on h6 "Vista previa Ctrl+P" at bounding box center [180, 40] width 77 height 9
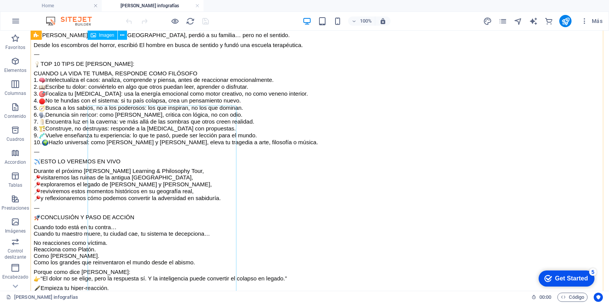
scroll to position [5510, 0]
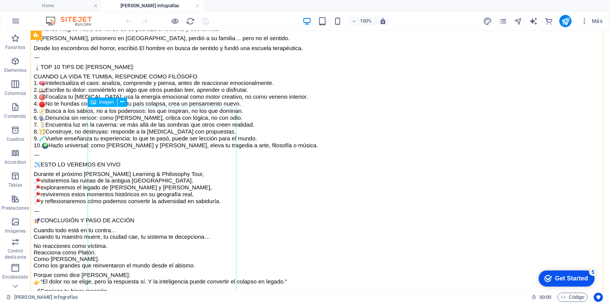
click at [100, 98] on div "Imagen" at bounding box center [103, 102] width 30 height 9
click at [98, 103] on div "Imagen" at bounding box center [103, 102] width 30 height 9
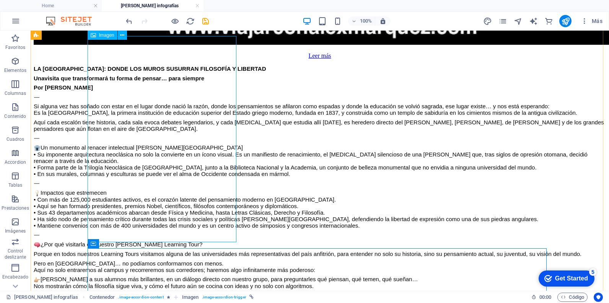
scroll to position [6543, 0]
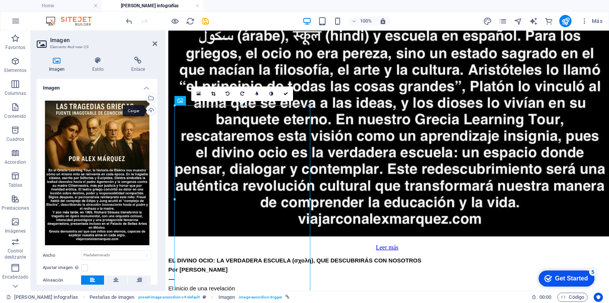
scroll to position [6482, 0]
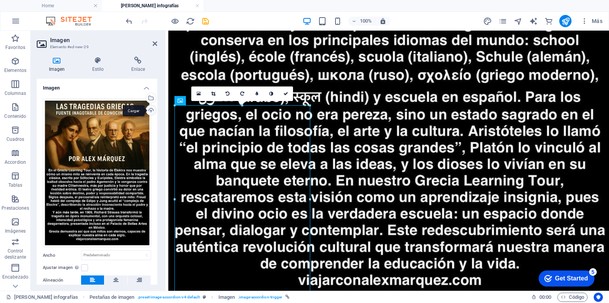
click at [150, 112] on div "Cargar" at bounding box center [150, 110] width 11 height 11
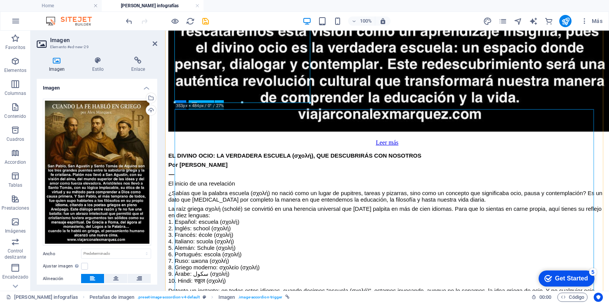
scroll to position [6673, 0]
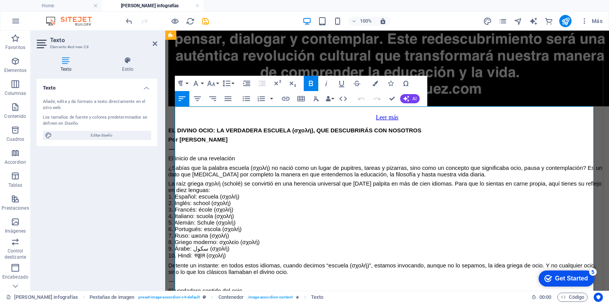
drag, startPoint x: 347, startPoint y: 134, endPoint x: 174, endPoint y: 112, distance: 174.3
click at [315, 87] on icon "button" at bounding box center [310, 83] width 9 height 9
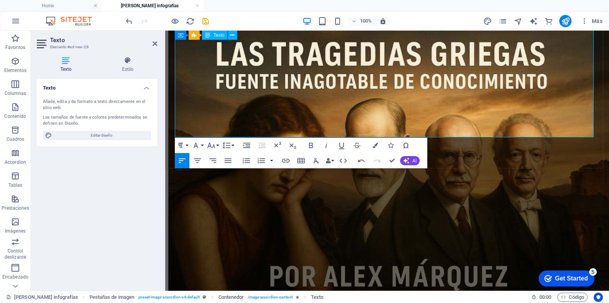
scroll to position [7171, 0]
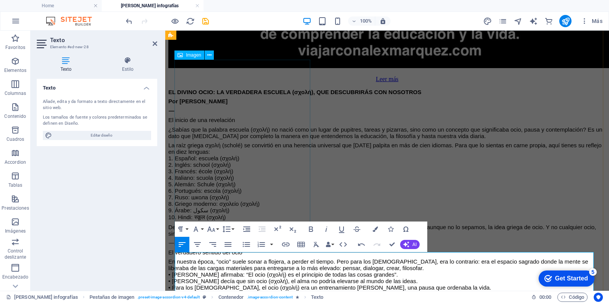
scroll to position [6520, 0]
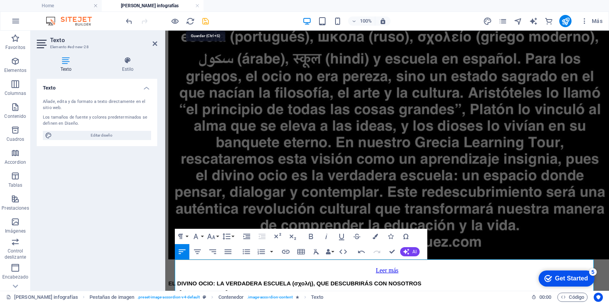
click at [0, 0] on icon "save" at bounding box center [0, 0] width 0 height 0
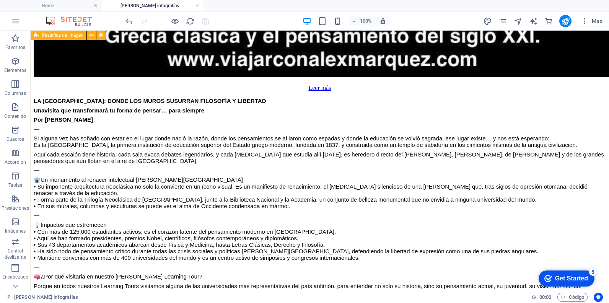
scroll to position [6535, 0]
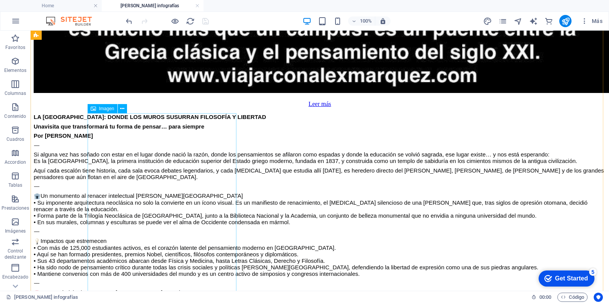
click at [106, 108] on span "Imagen" at bounding box center [106, 108] width 15 height 5
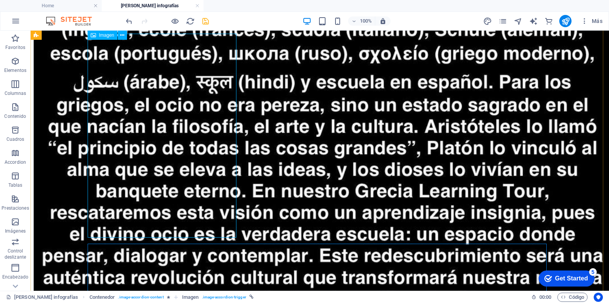
scroll to position [7377, 0]
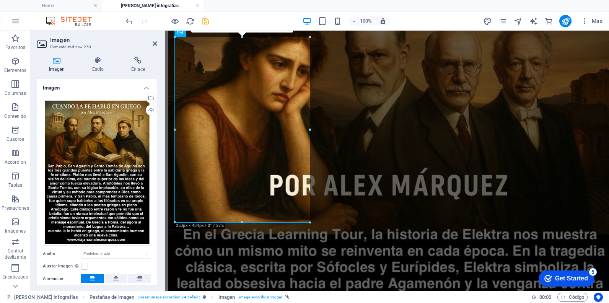
scroll to position [7315, 0]
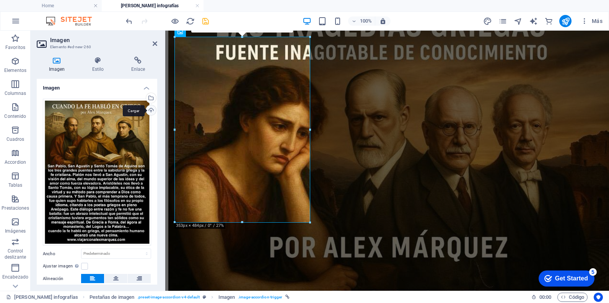
click at [147, 112] on div "Cargar" at bounding box center [150, 110] width 11 height 11
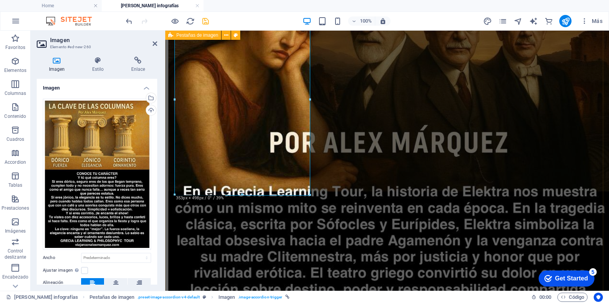
scroll to position [7429, 0]
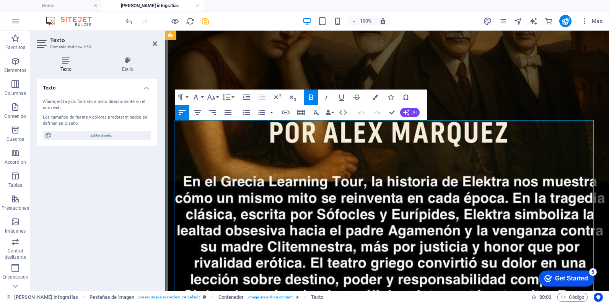
drag, startPoint x: 227, startPoint y: 147, endPoint x: 175, endPoint y: 129, distance: 55.7
click at [308, 99] on icon "button" at bounding box center [310, 97] width 9 height 9
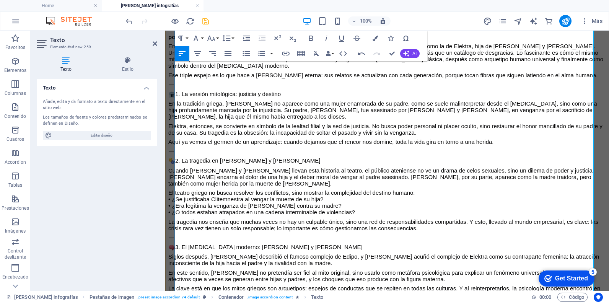
scroll to position [8156, 0]
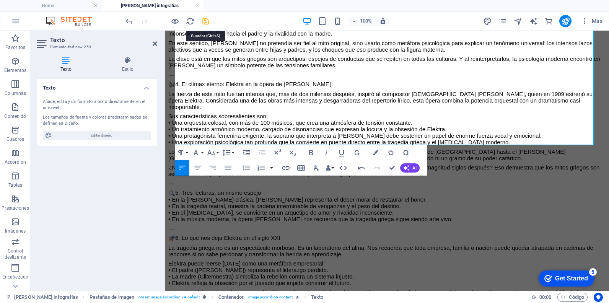
click at [209, 24] on icon "save" at bounding box center [205, 21] width 9 height 9
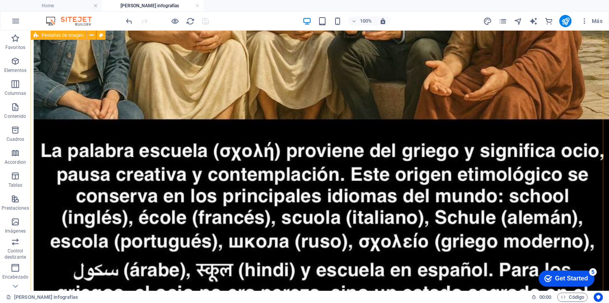
scroll to position [7301, 0]
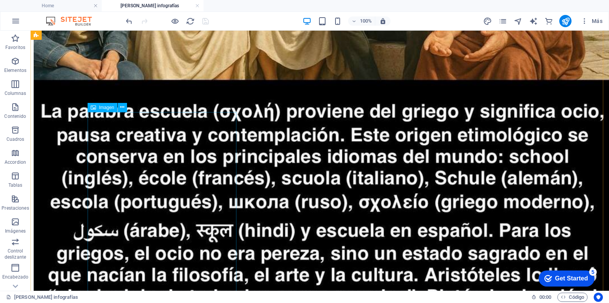
click at [104, 110] on span "Imagen" at bounding box center [106, 107] width 15 height 5
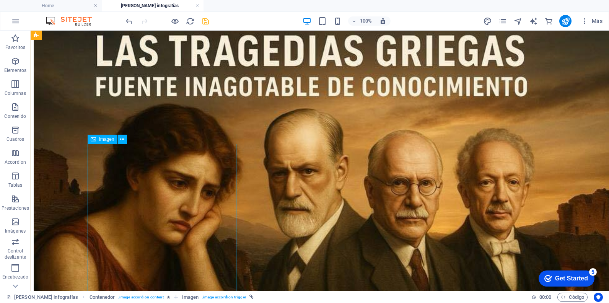
scroll to position [8373, 0]
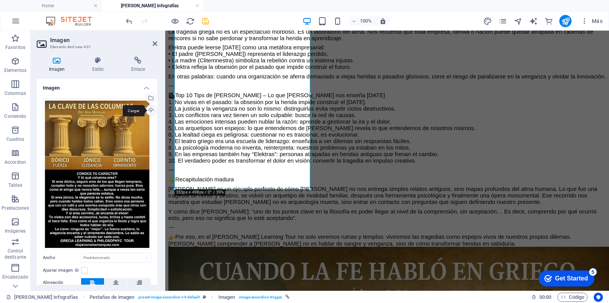
scroll to position [8310, 0]
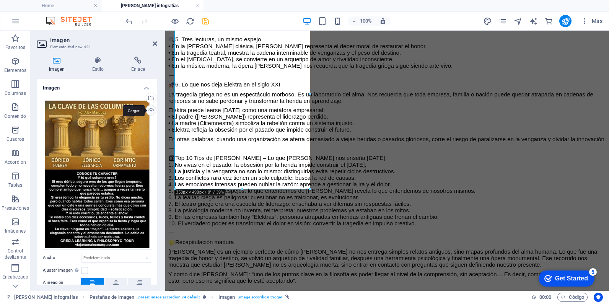
click at [149, 110] on div "Cargar" at bounding box center [150, 110] width 11 height 11
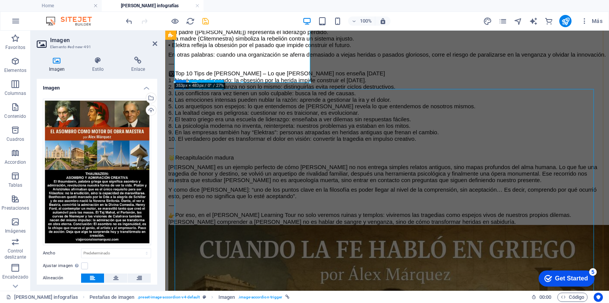
scroll to position [8425, 0]
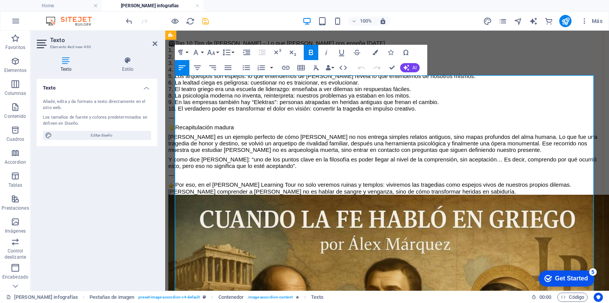
drag, startPoint x: 342, startPoint y: 117, endPoint x: 174, endPoint y: 84, distance: 171.2
click at [313, 53] on icon "button" at bounding box center [311, 52] width 4 height 5
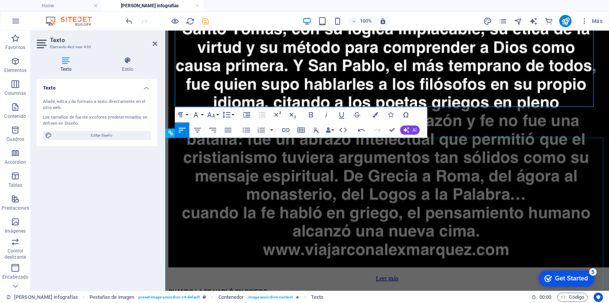
scroll to position [9228, 0]
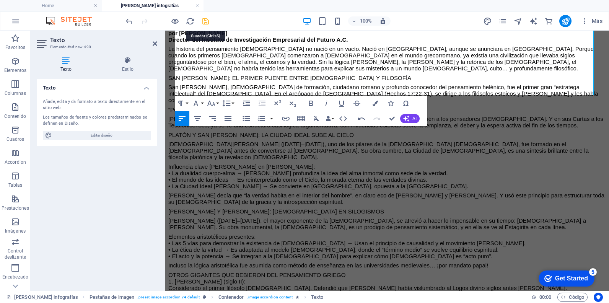
click at [204, 24] on icon "save" at bounding box center [205, 21] width 9 height 9
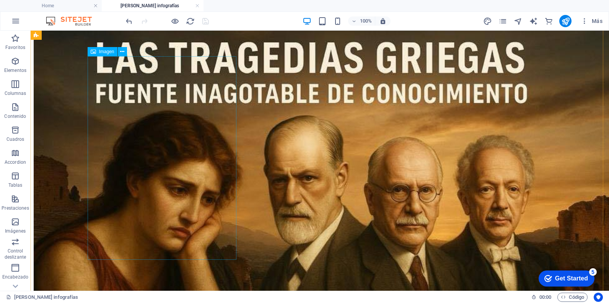
scroll to position [8238, 0]
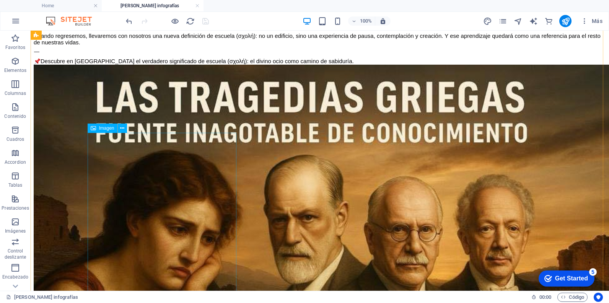
click at [110, 126] on span "Imagen" at bounding box center [106, 128] width 15 height 5
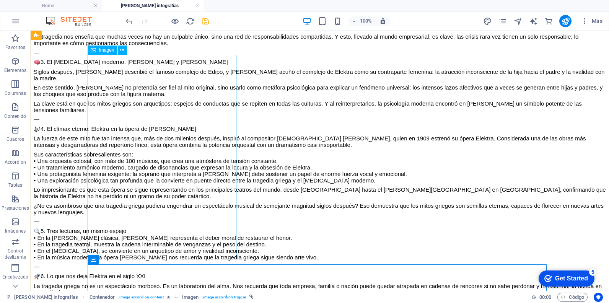
scroll to position [9348, 0]
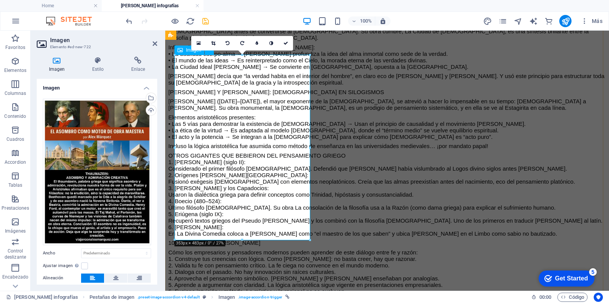
scroll to position [9275, 0]
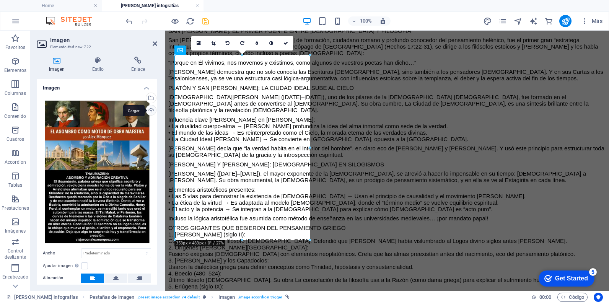
click at [151, 110] on div "Cargar" at bounding box center [150, 110] width 11 height 11
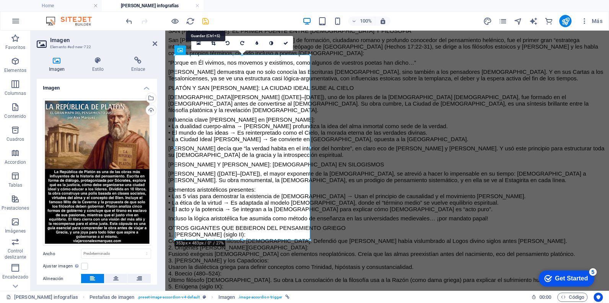
click at [207, 18] on icon "save" at bounding box center [205, 21] width 9 height 9
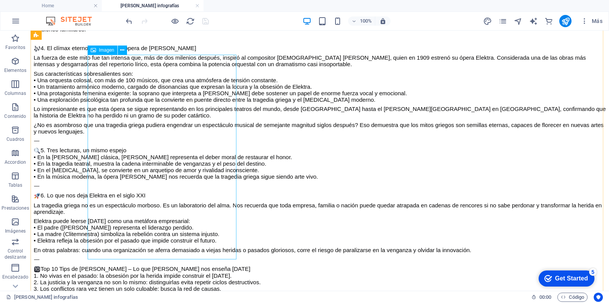
scroll to position [9501, 0]
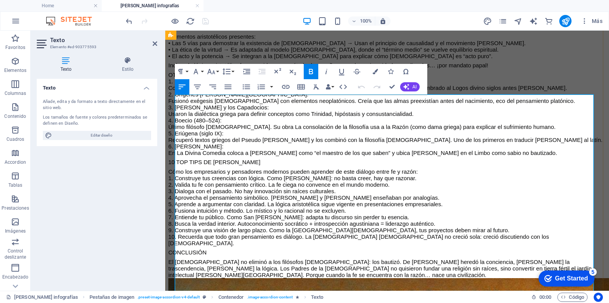
drag, startPoint x: 218, startPoint y: 140, endPoint x: 175, endPoint y: 102, distance: 58.0
click at [307, 72] on icon "button" at bounding box center [310, 71] width 9 height 9
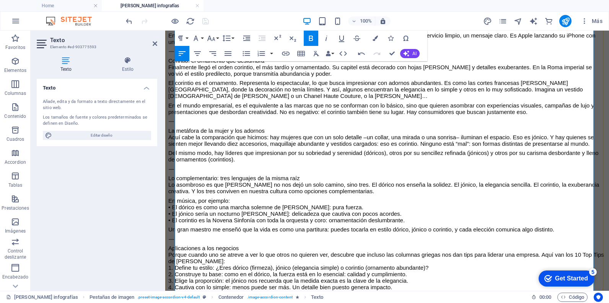
scroll to position [10691, 0]
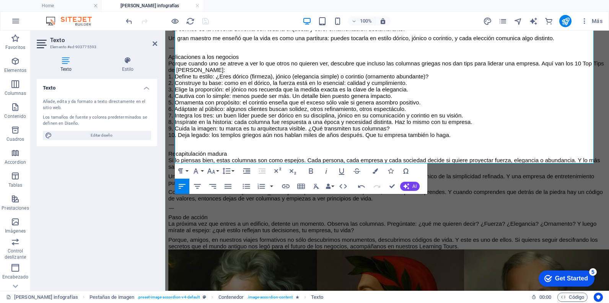
drag, startPoint x: 156, startPoint y: 43, endPoint x: 170, endPoint y: 29, distance: 19.8
click at [156, 43] on icon at bounding box center [155, 44] width 5 height 6
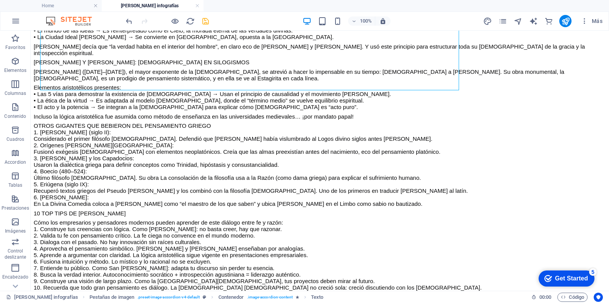
scroll to position [10764, 0]
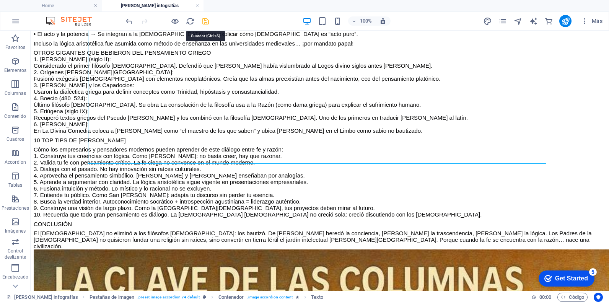
click at [204, 18] on icon "save" at bounding box center [205, 21] width 9 height 9
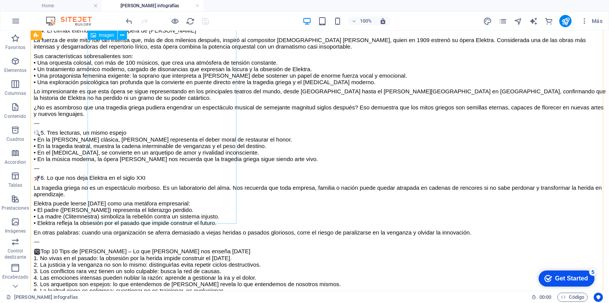
scroll to position [9310, 0]
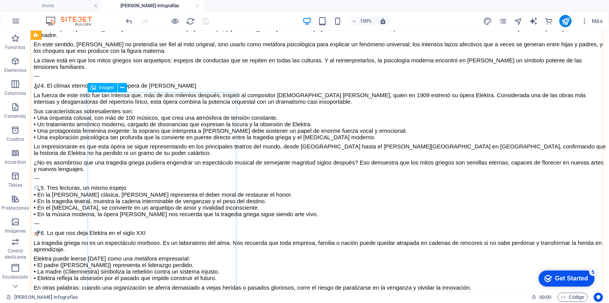
click at [105, 90] on span "Imagen" at bounding box center [106, 87] width 15 height 5
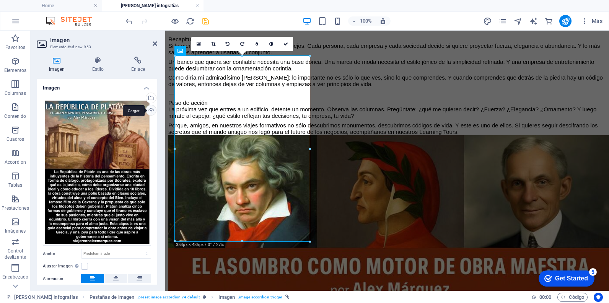
click at [146, 111] on div "Cargar" at bounding box center [150, 110] width 11 height 11
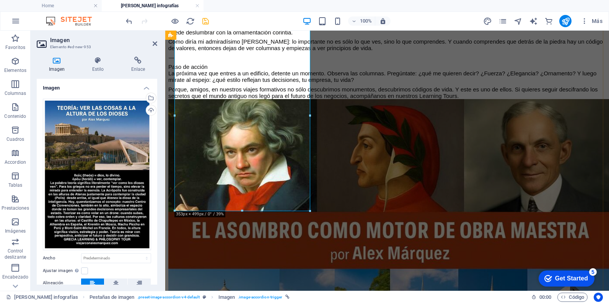
scroll to position [10882, 0]
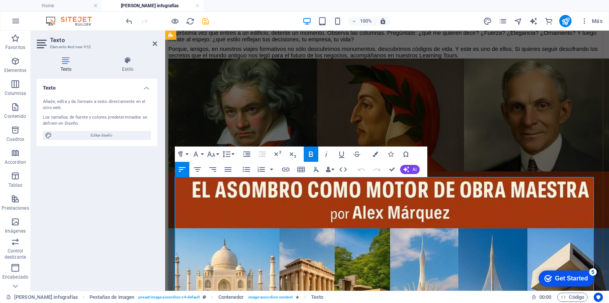
drag, startPoint x: 212, startPoint y: 222, endPoint x: 176, endPoint y: 188, distance: 50.1
drag, startPoint x: 192, startPoint y: 215, endPoint x: 174, endPoint y: 187, distance: 33.3
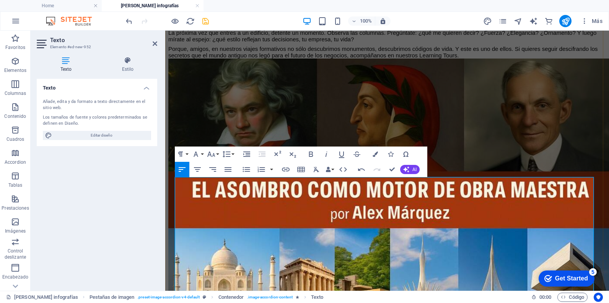
click at [309, 152] on icon "button" at bounding box center [310, 154] width 9 height 9
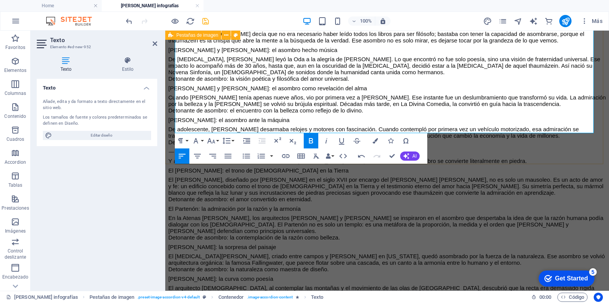
scroll to position [11571, 0]
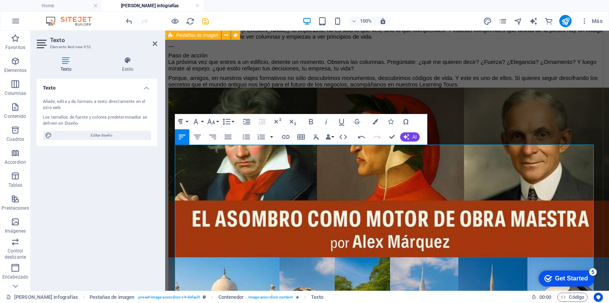
scroll to position [10844, 0]
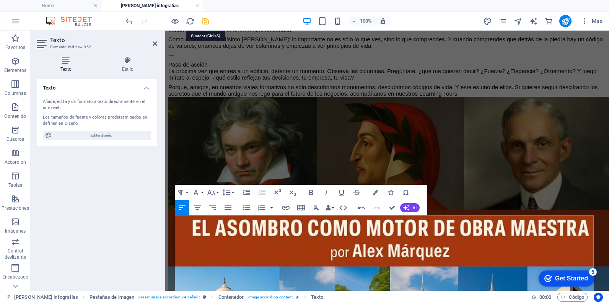
click at [202, 23] on icon "save" at bounding box center [205, 21] width 9 height 9
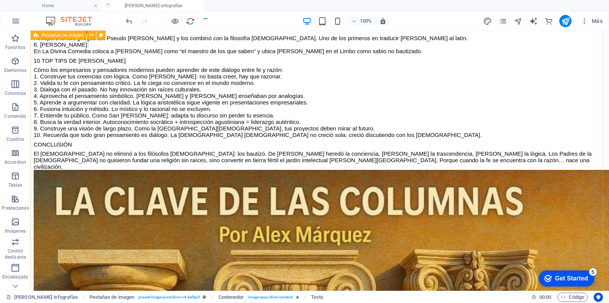
scroll to position [10917, 0]
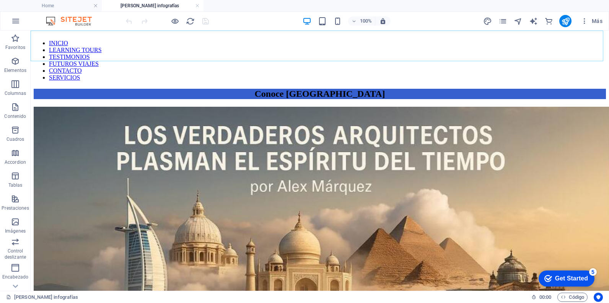
scroll to position [5557, 0]
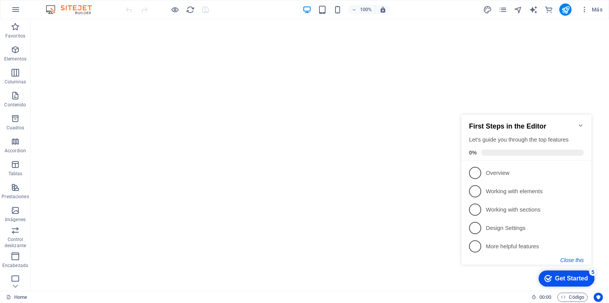
click at [580, 260] on button "Close this" at bounding box center [572, 260] width 23 height 6
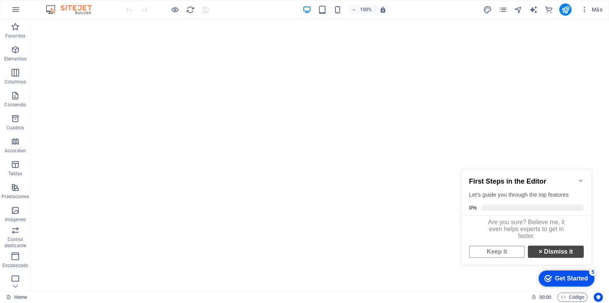
click at [557, 258] on link "× Dismiss it" at bounding box center [556, 252] width 56 height 12
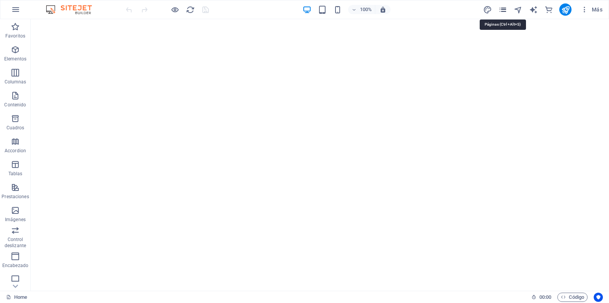
click at [499, 9] on icon "pages" at bounding box center [503, 9] width 9 height 9
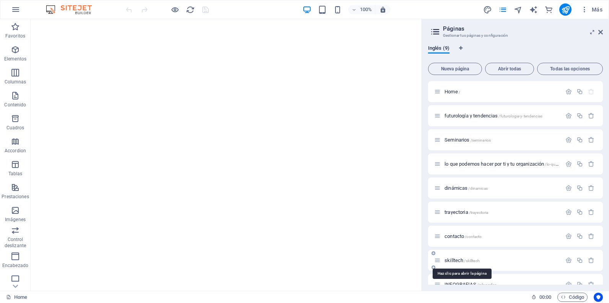
scroll to position [13, 0]
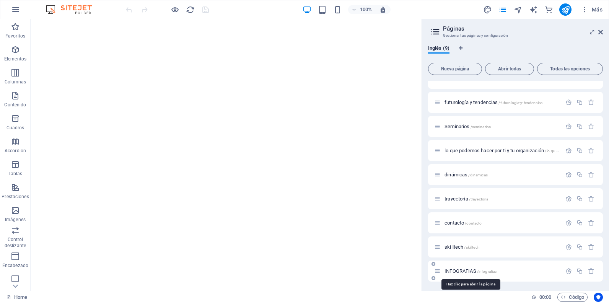
click at [466, 270] on span "INFOGRAFIAS /infografias" at bounding box center [471, 271] width 52 height 6
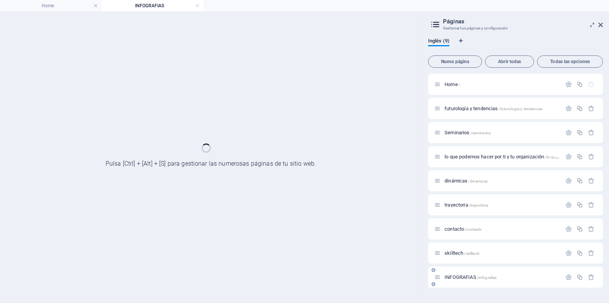
scroll to position [0, 0]
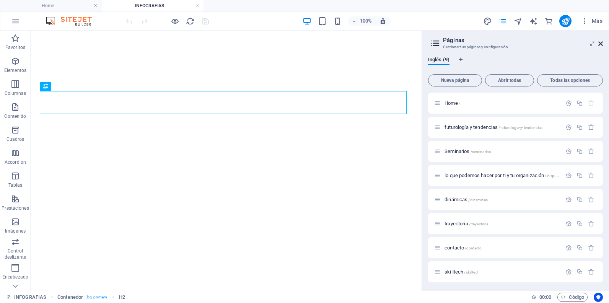
click at [601, 41] on icon at bounding box center [600, 44] width 5 height 6
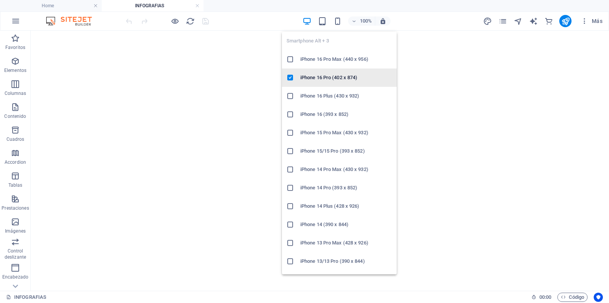
click at [315, 77] on h6 "iPhone 16 Pro (402 x 874)" at bounding box center [346, 77] width 92 height 9
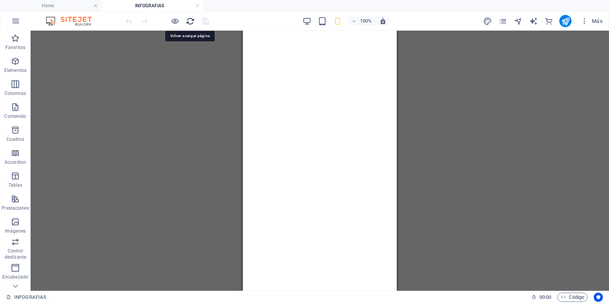
click at [193, 20] on icon "reload" at bounding box center [190, 21] width 9 height 9
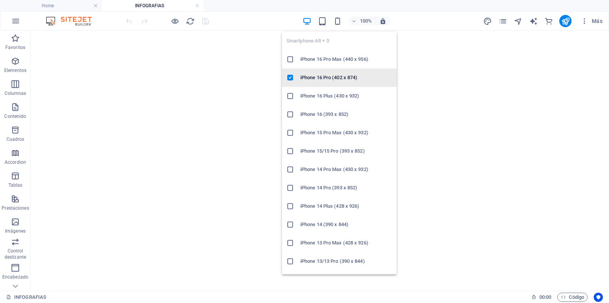
click at [327, 81] on h6 "iPhone 16 Pro (402 x 874)" at bounding box center [346, 77] width 92 height 9
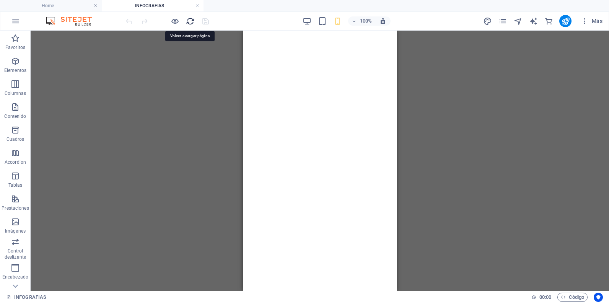
click at [186, 21] on icon "reload" at bounding box center [190, 21] width 9 height 9
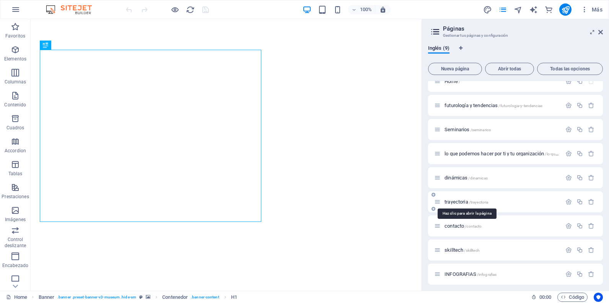
scroll to position [13, 0]
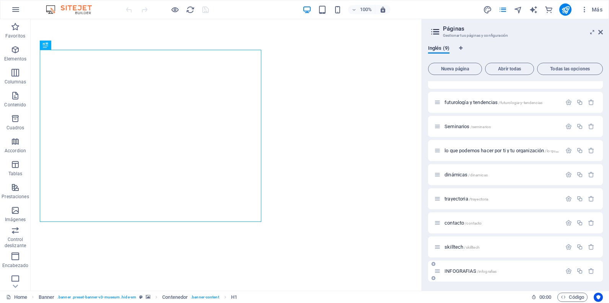
click at [461, 273] on span "INFOGRAFIAS /infografias" at bounding box center [471, 271] width 52 height 6
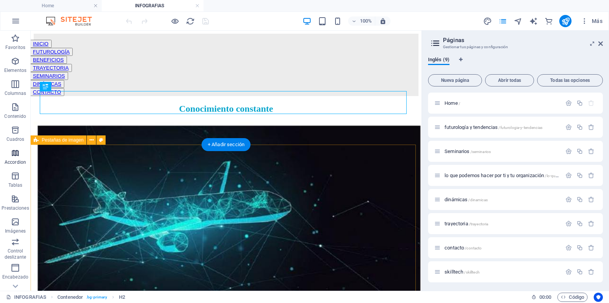
scroll to position [0, 0]
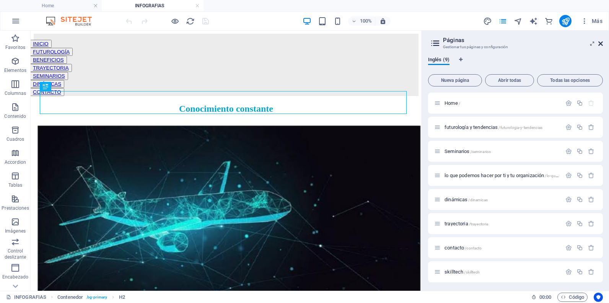
click at [0, 0] on icon at bounding box center [0, 0] width 0 height 0
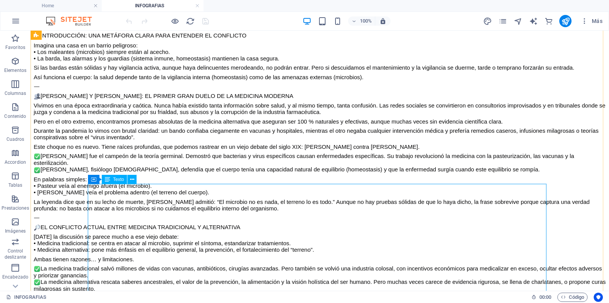
scroll to position [29005, 0]
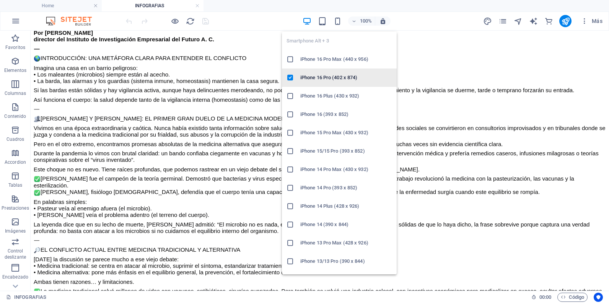
click at [312, 76] on h6 "iPhone 16 Pro (402 x 874)" at bounding box center [346, 77] width 92 height 9
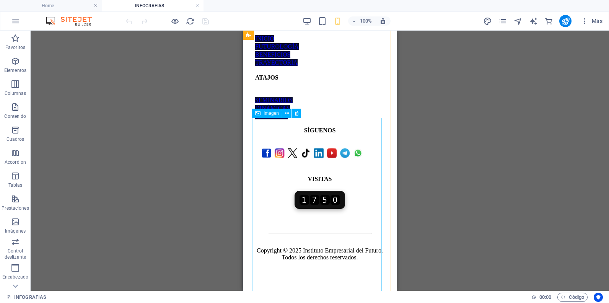
scroll to position [46658, 0]
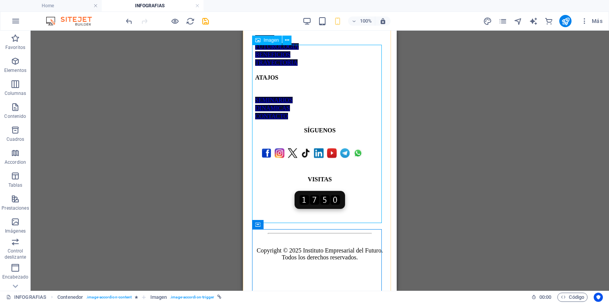
scroll to position [48265, 0]
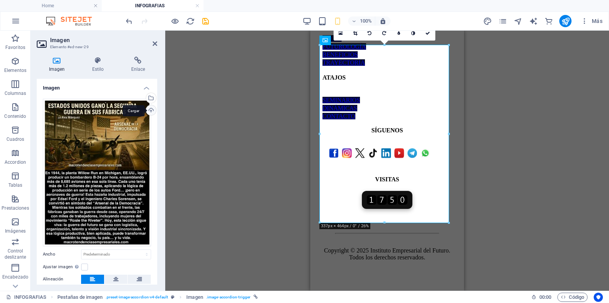
click at [150, 112] on div "Cargar" at bounding box center [150, 110] width 11 height 11
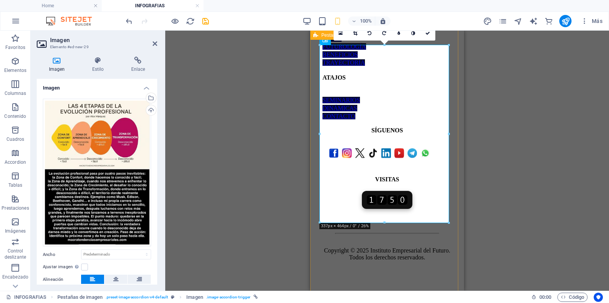
scroll to position [48342, 0]
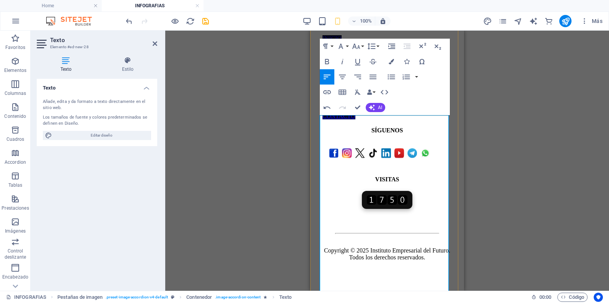
drag, startPoint x: 364, startPoint y: 168, endPoint x: 321, endPoint y: 124, distance: 62.0
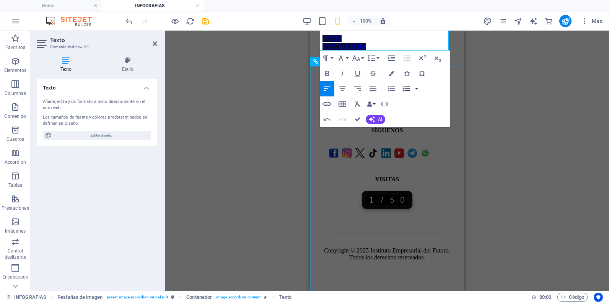
scroll to position [50140, 0]
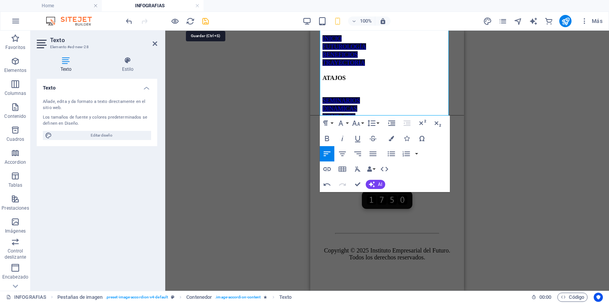
click at [0, 0] on icon "save" at bounding box center [0, 0] width 0 height 0
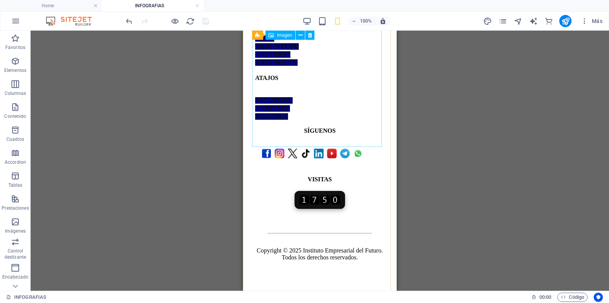
scroll to position [48151, 0]
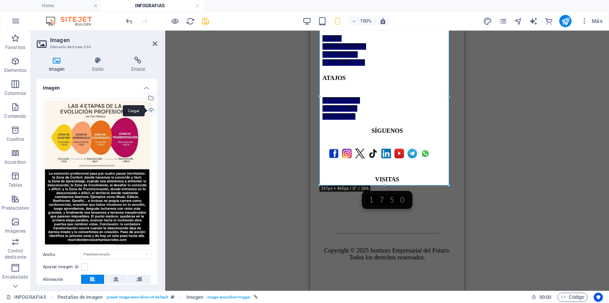
click at [152, 111] on div "Cargar" at bounding box center [150, 110] width 11 height 11
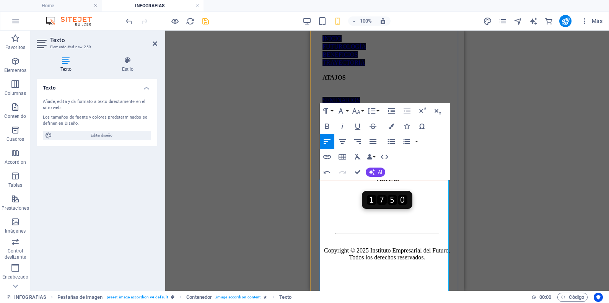
scroll to position [50332, 0]
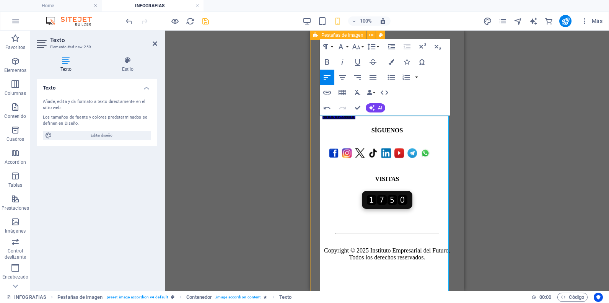
drag, startPoint x: 360, startPoint y: 171, endPoint x: 318, endPoint y: 124, distance: 63.5
click at [330, 62] on icon "button" at bounding box center [327, 61] width 9 height 9
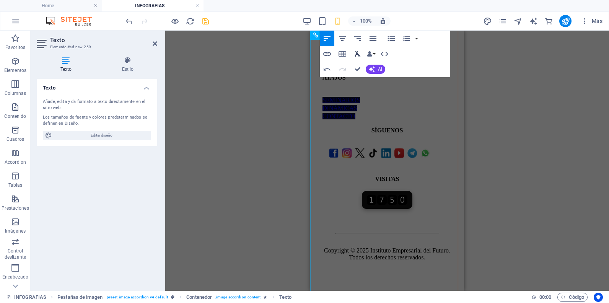
scroll to position [51593, 0]
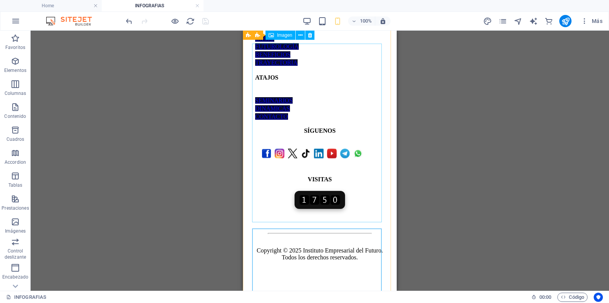
scroll to position [50167, 0]
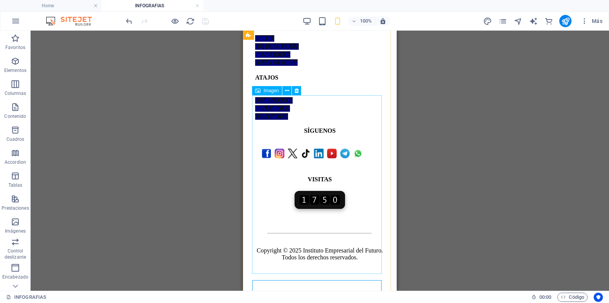
click at [263, 89] on div "Imagen" at bounding box center [267, 90] width 30 height 9
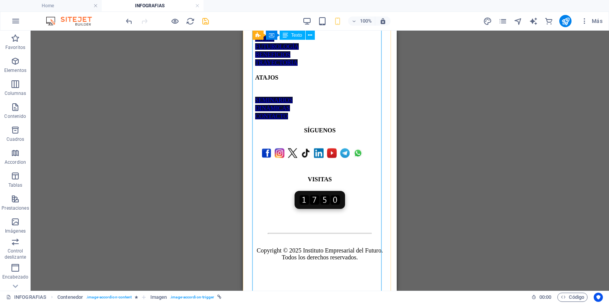
scroll to position [51659, 0]
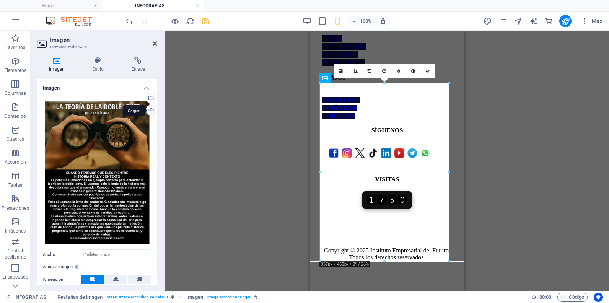
click at [152, 111] on div "Cargar" at bounding box center [150, 110] width 11 height 11
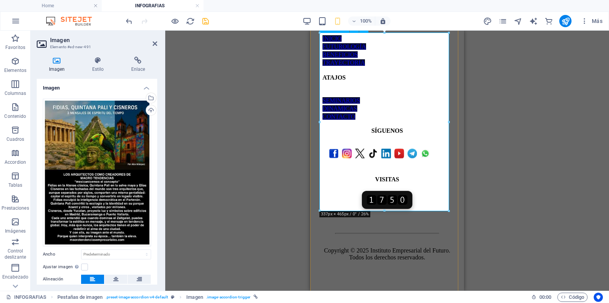
scroll to position [51850, 0]
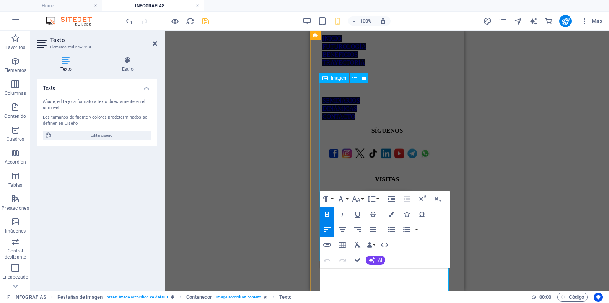
scroll to position [51812, 0]
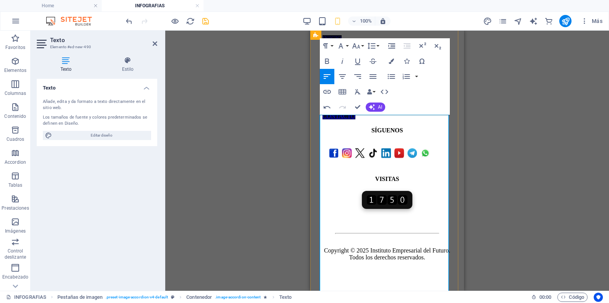
drag, startPoint x: 357, startPoint y: 160, endPoint x: 320, endPoint y: 124, distance: 51.2
click at [328, 65] on icon "button" at bounding box center [327, 61] width 9 height 9
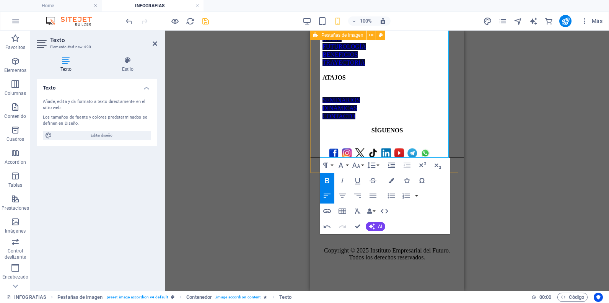
scroll to position [53190, 0]
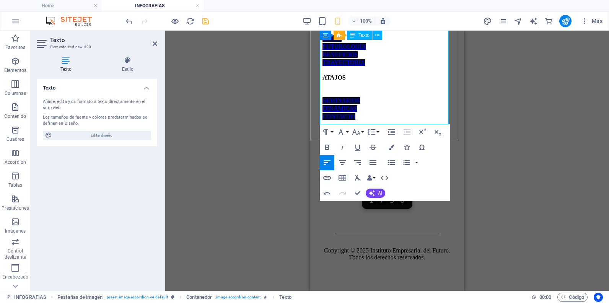
scroll to position [53151, 0]
drag, startPoint x: 426, startPoint y: 80, endPoint x: 316, endPoint y: 67, distance: 110.3
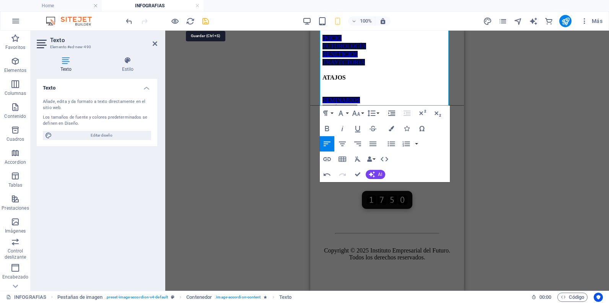
click at [206, 19] on icon "save" at bounding box center [205, 21] width 9 height 9
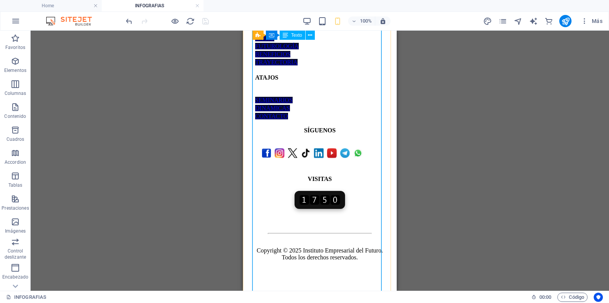
scroll to position [52033, 0]
click at [82, 5] on h4 "Home" at bounding box center [51, 6] width 102 height 8
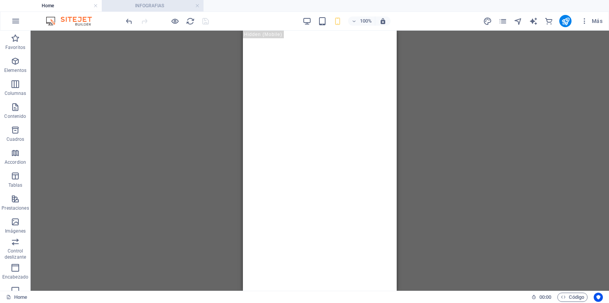
click at [134, 6] on h4 "INFOGRAFIAS" at bounding box center [153, 6] width 102 height 8
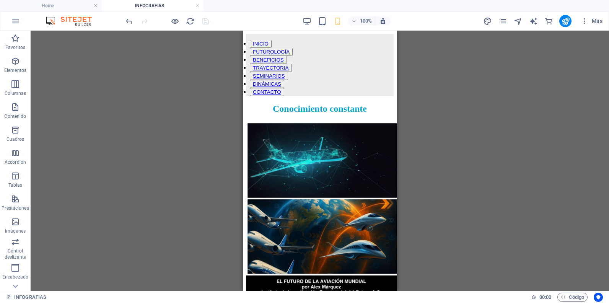
scroll to position [52033, 0]
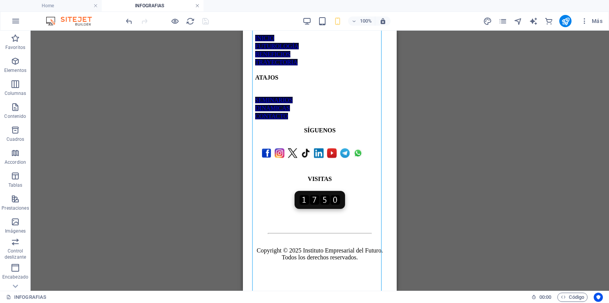
click at [198, 5] on link at bounding box center [197, 5] width 5 height 7
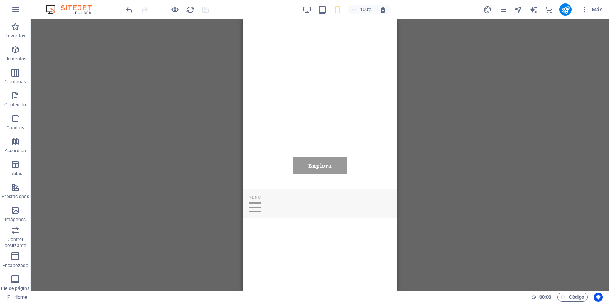
scroll to position [0, 0]
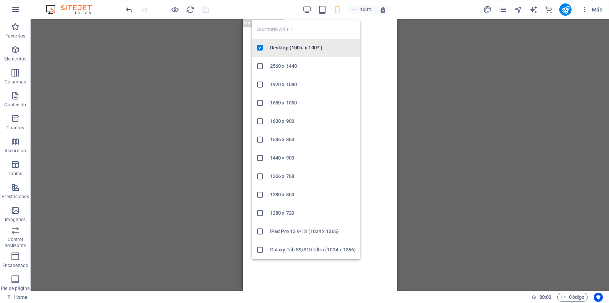
click at [299, 47] on h6 "Desktop (100% x 100%)" at bounding box center [313, 47] width 86 height 9
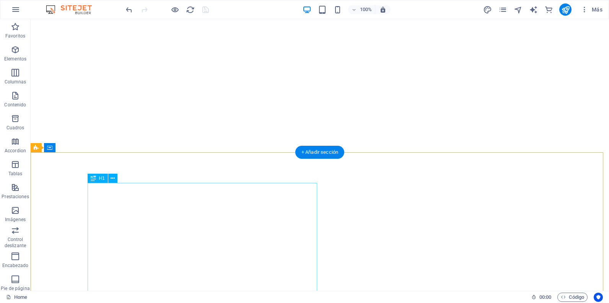
scroll to position [191, 0]
